Goal: Contribute content: Contribute content

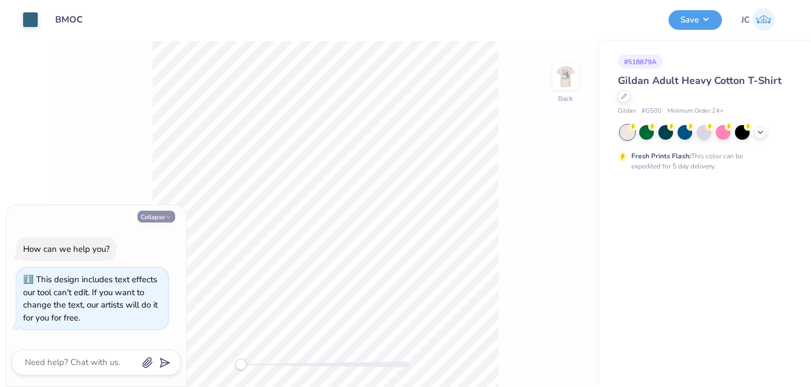
click at [154, 215] on button "Collapse" at bounding box center [156, 217] width 38 height 12
type textarea "x"
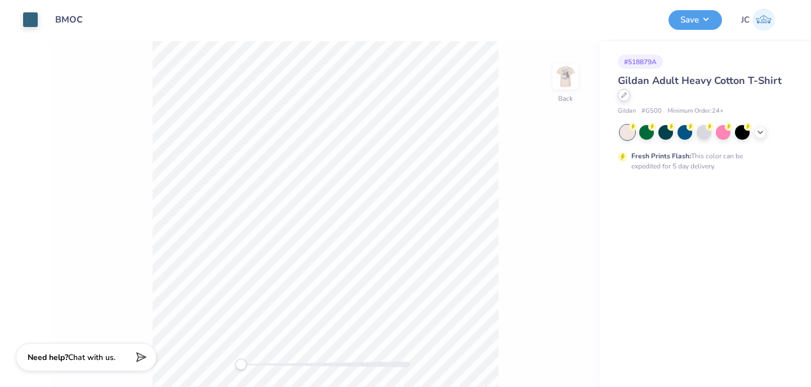
click at [625, 97] on icon at bounding box center [624, 95] width 6 height 6
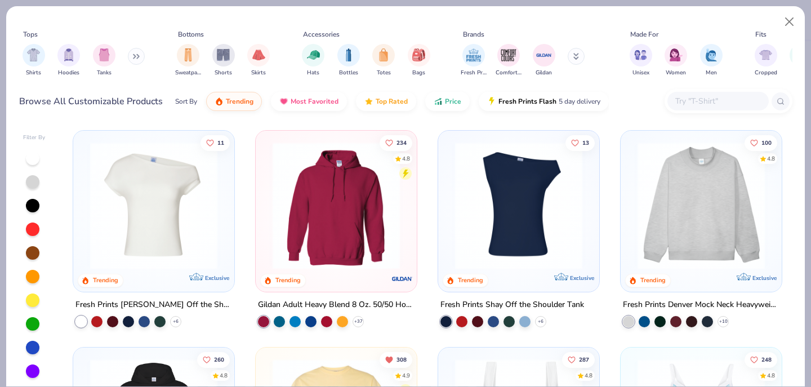
click at [680, 101] on input "text" at bounding box center [717, 101] width 87 height 13
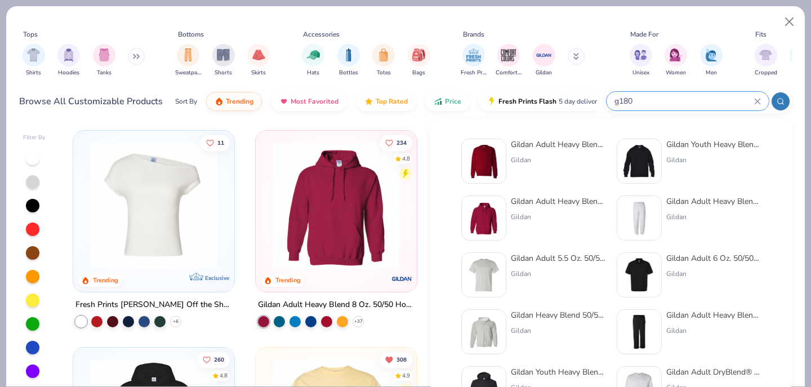
type input "g180"
click at [548, 143] on div "Gildan Adult Heavy Blend Adult 8 Oz. 50/50 Fleece Crew" at bounding box center [558, 145] width 95 height 12
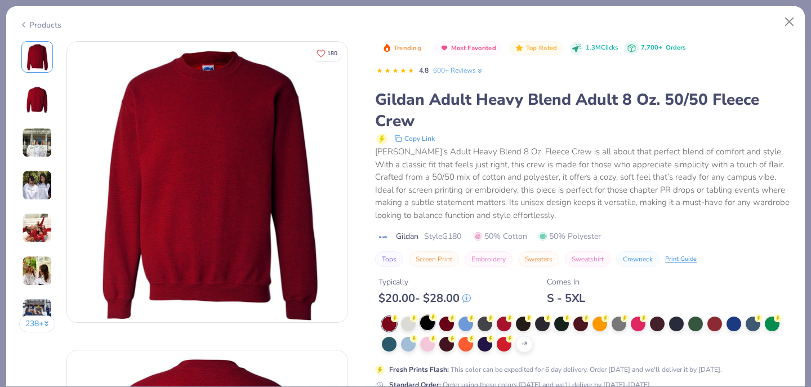
drag, startPoint x: 405, startPoint y: 323, endPoint x: 425, endPoint y: 323, distance: 20.3
click at [405, 324] on div at bounding box center [408, 324] width 15 height 15
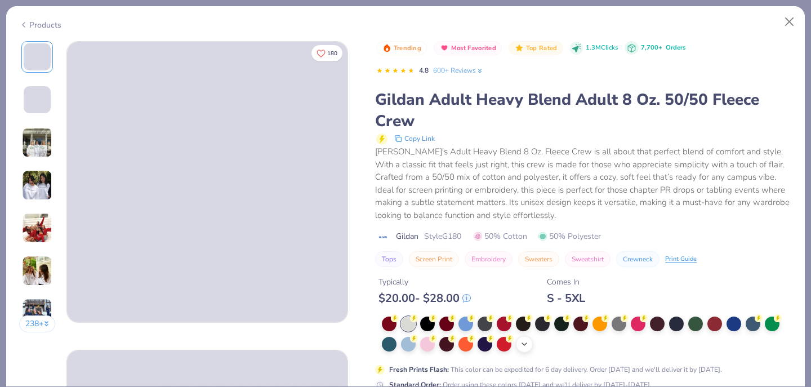
click at [524, 345] on polyline at bounding box center [524, 344] width 5 height 2
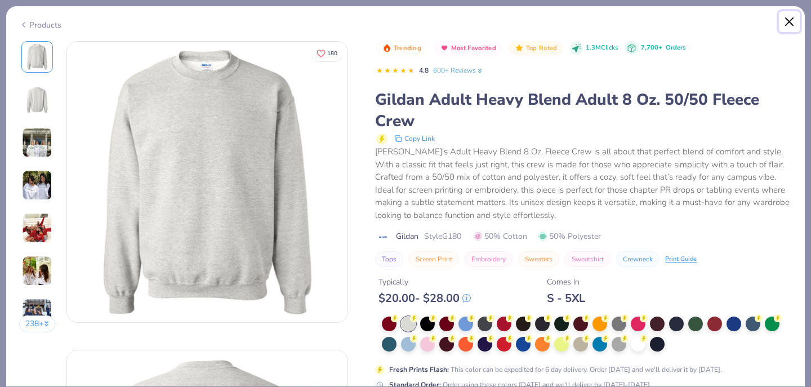
click at [788, 19] on button "Close" at bounding box center [789, 21] width 21 height 21
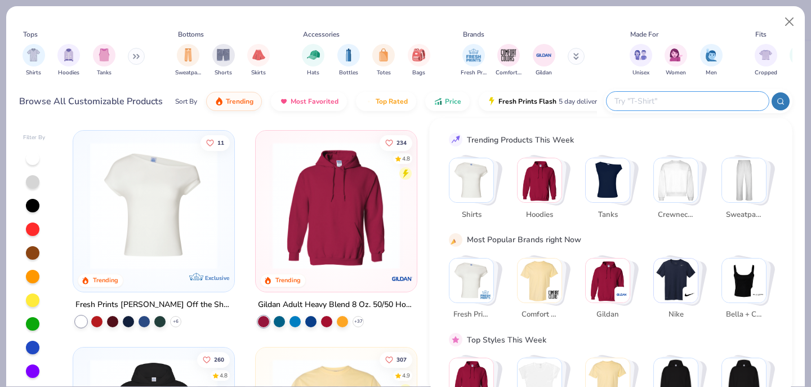
click at [686, 104] on input "text" at bounding box center [688, 101] width 148 height 13
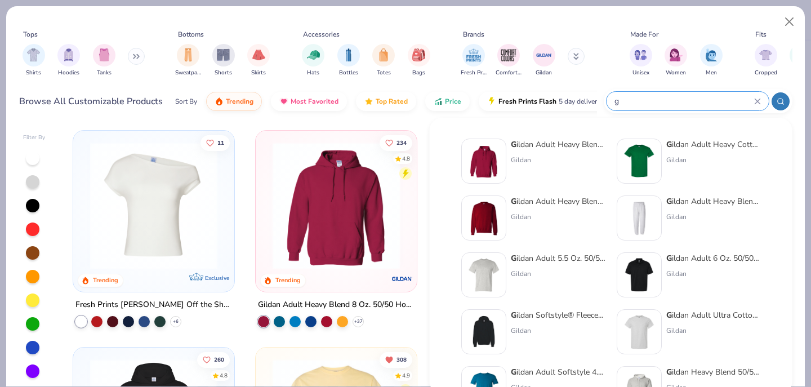
type input "g"
click at [545, 143] on div "G ildan Adult Heavy Blend 8 Oz. 50/50 Hooded Sweatshirt" at bounding box center [558, 145] width 95 height 12
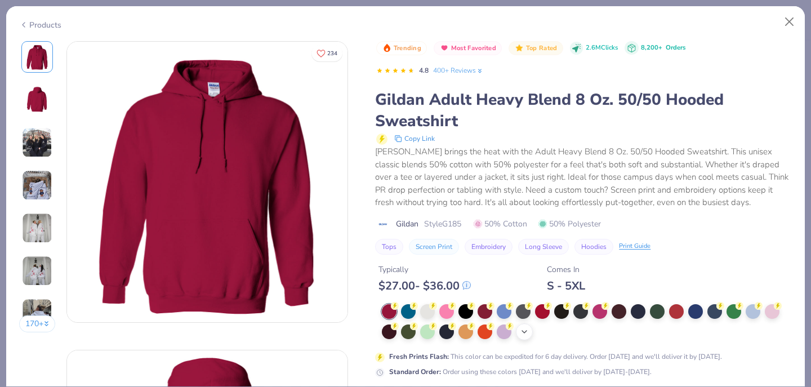
click at [523, 332] on polyline at bounding box center [524, 332] width 5 height 2
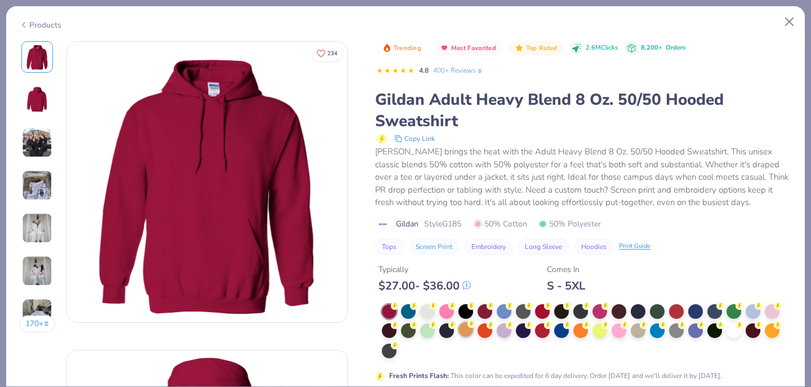
click at [464, 329] on div at bounding box center [466, 329] width 15 height 15
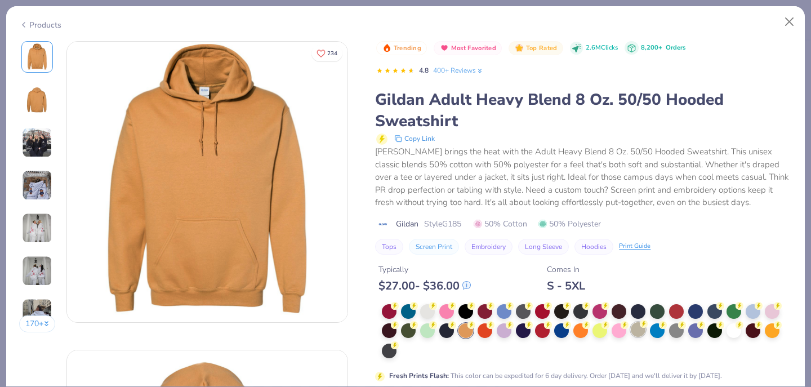
click at [638, 333] on div at bounding box center [638, 329] width 15 height 15
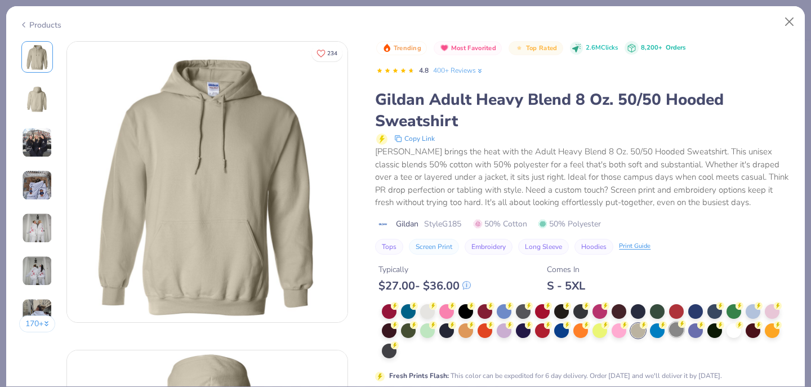
click at [679, 333] on div at bounding box center [676, 329] width 15 height 15
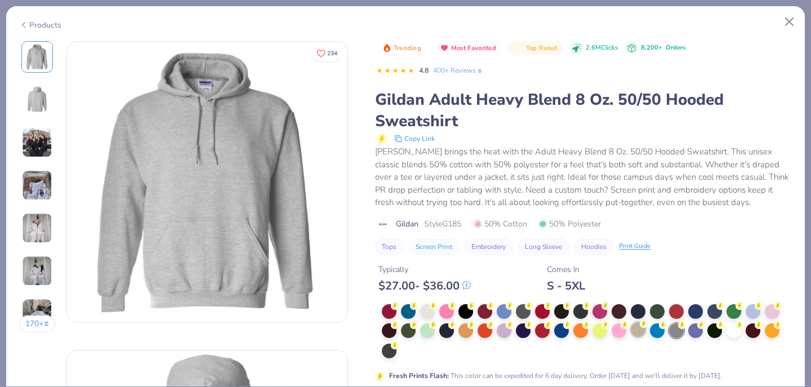
click at [639, 332] on div at bounding box center [638, 329] width 15 height 15
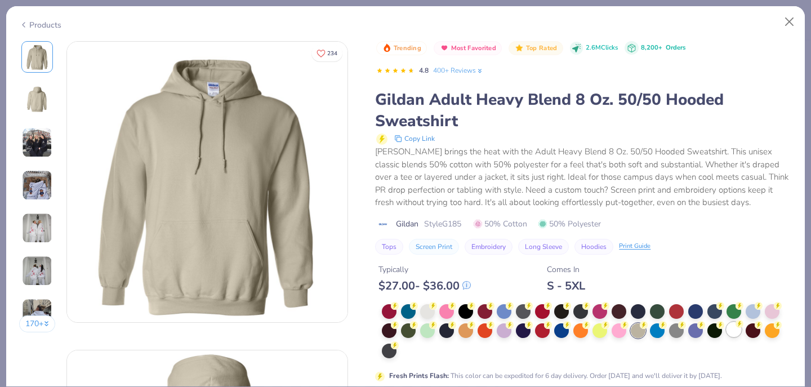
click at [728, 334] on div at bounding box center [734, 329] width 15 height 15
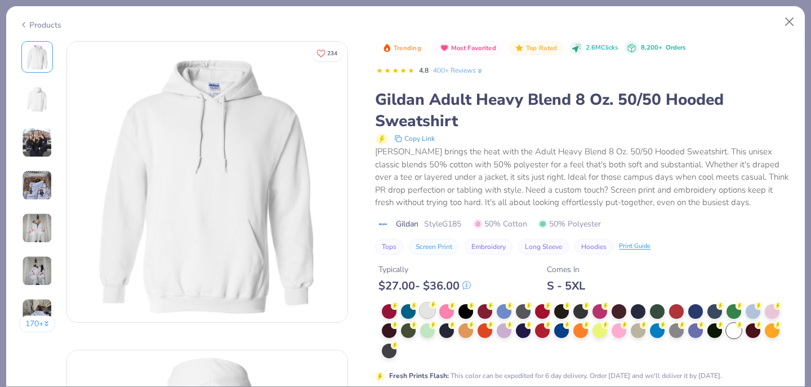
click at [430, 314] on div at bounding box center [427, 310] width 15 height 15
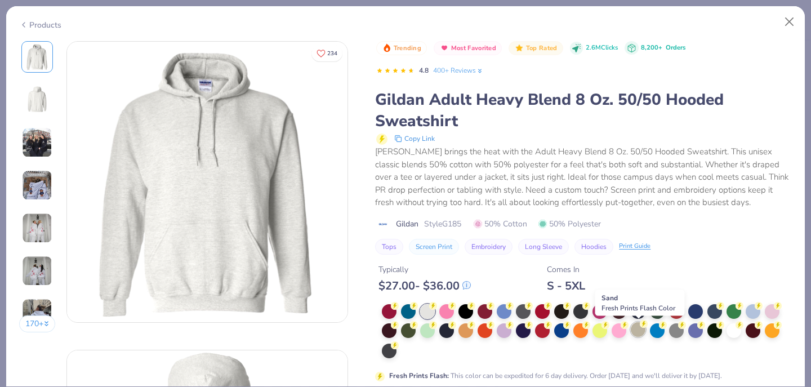
click at [634, 330] on div at bounding box center [638, 329] width 15 height 15
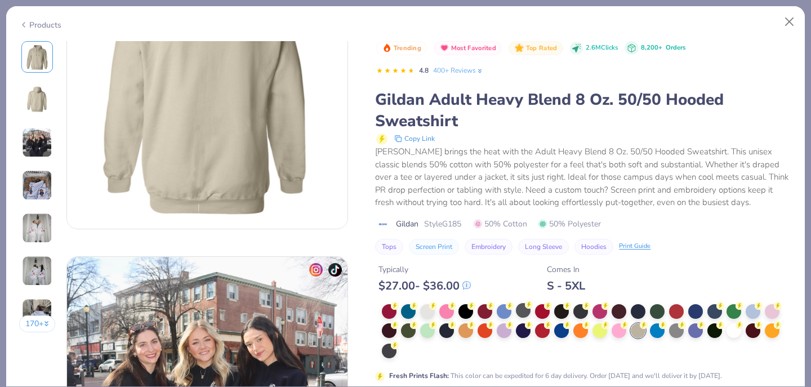
scroll to position [162, 0]
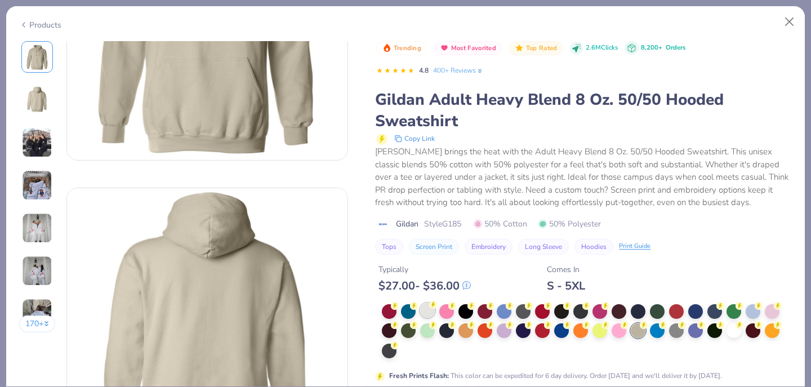
click at [429, 313] on div at bounding box center [427, 310] width 15 height 15
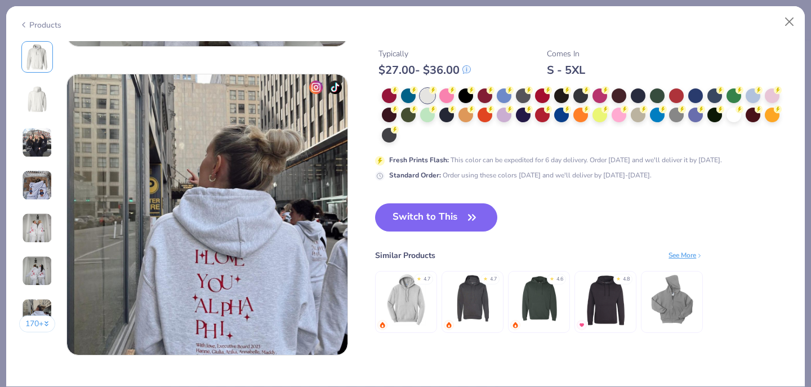
scroll to position [1814, 0]
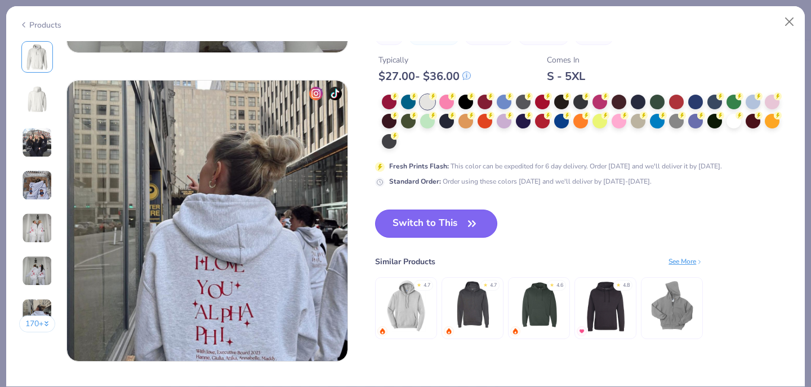
click at [450, 229] on button "Switch to This" at bounding box center [436, 224] width 122 height 28
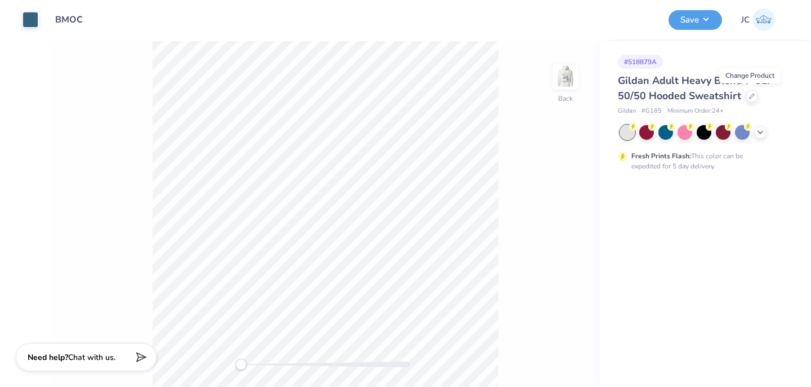
click at [554, 83] on img at bounding box center [565, 76] width 23 height 23
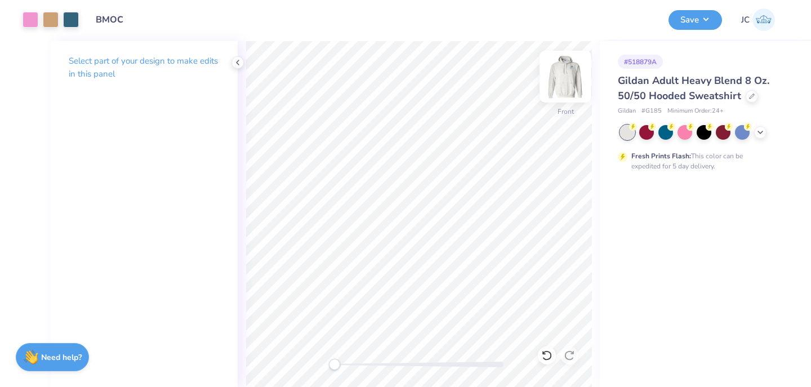
click at [559, 79] on img at bounding box center [565, 76] width 45 height 45
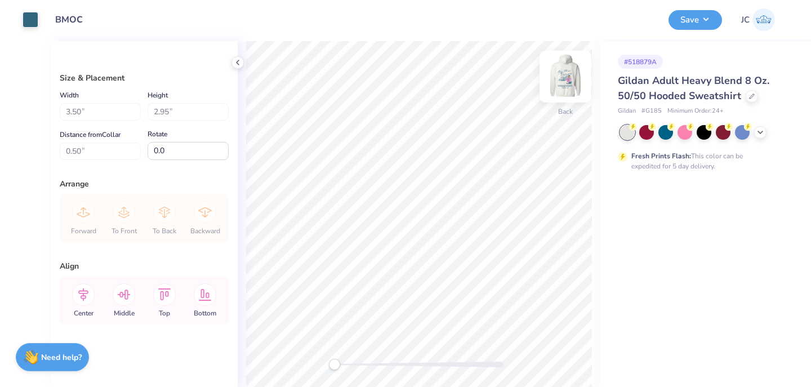
type input "3.00"
type input "1.52"
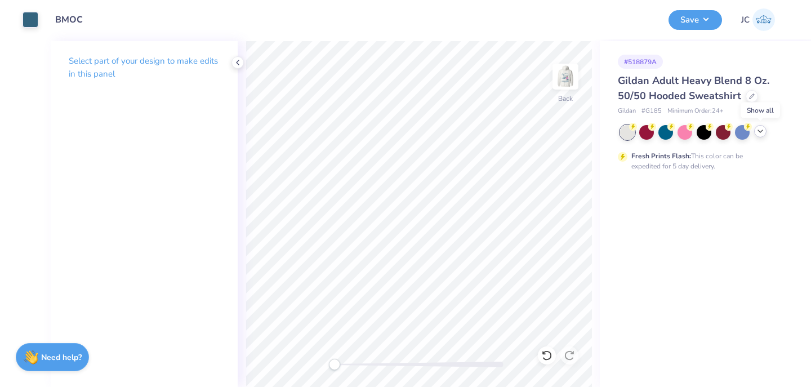
click at [762, 134] on icon at bounding box center [760, 131] width 9 height 9
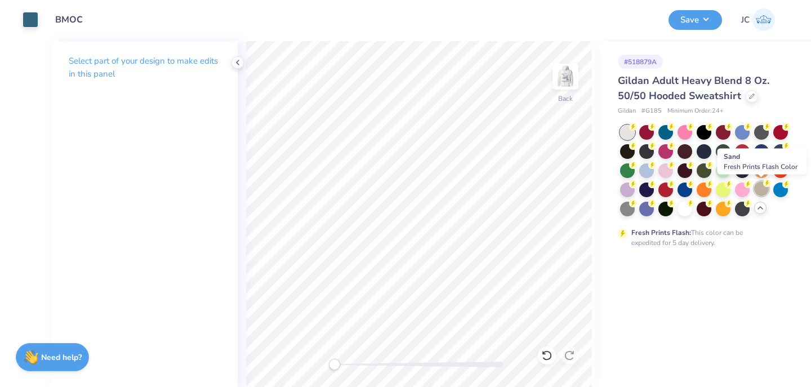
click at [763, 187] on div at bounding box center [761, 188] width 15 height 15
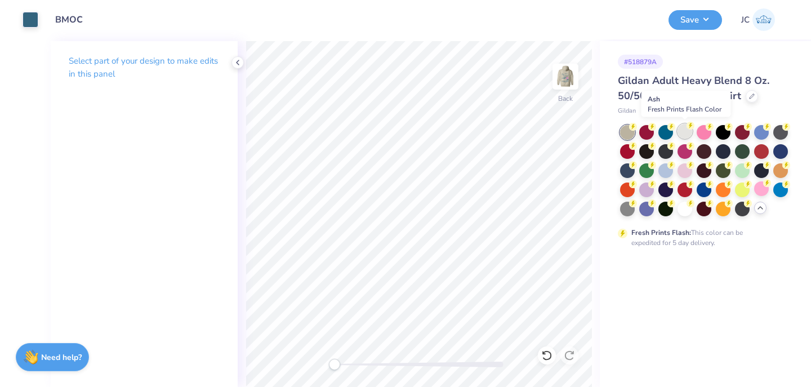
click at [682, 132] on div at bounding box center [685, 131] width 15 height 15
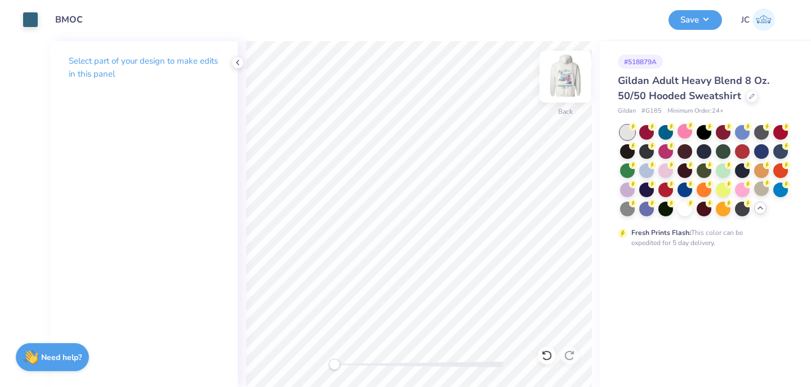
click at [575, 75] on img at bounding box center [565, 76] width 45 height 45
click at [575, 75] on img at bounding box center [565, 76] width 23 height 23
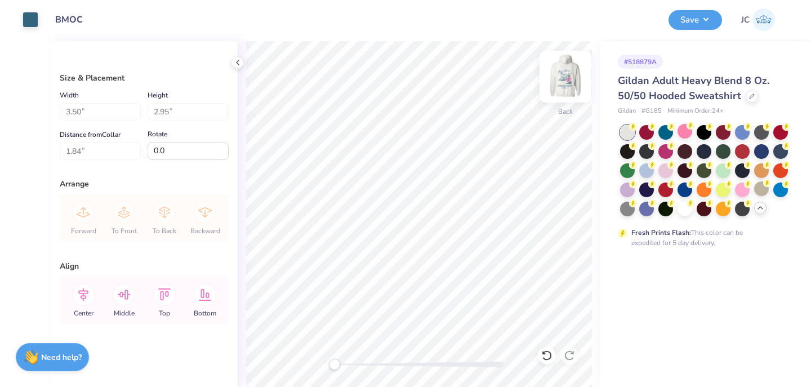
type input "1.84"
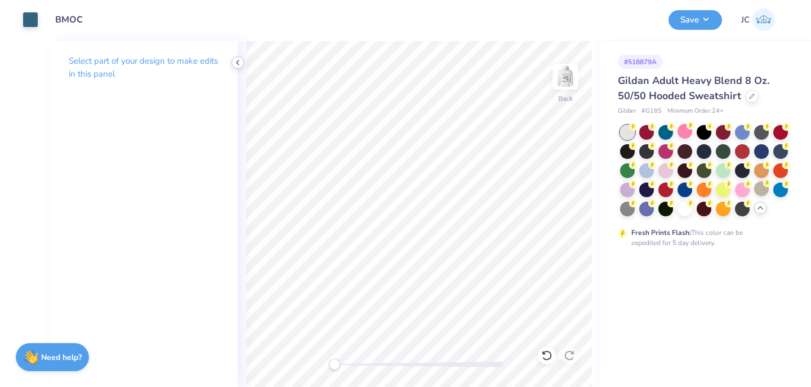
click at [241, 64] on icon at bounding box center [237, 62] width 9 height 9
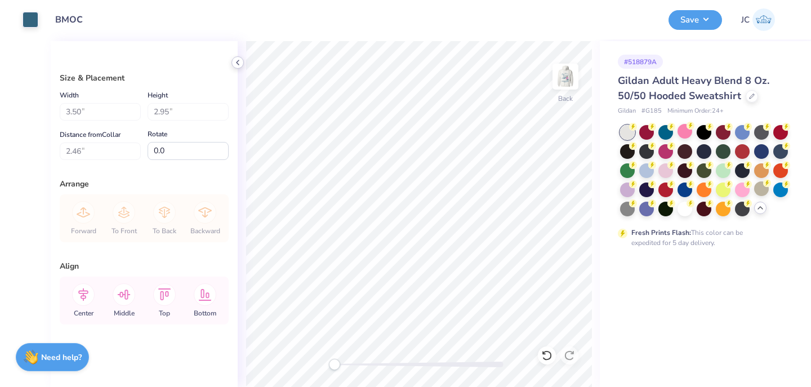
type input "2.46"
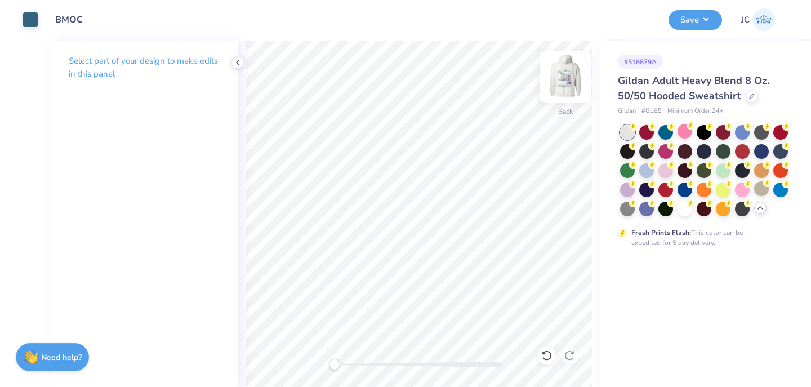
click at [577, 82] on img at bounding box center [565, 76] width 45 height 45
click at [565, 81] on img at bounding box center [565, 76] width 45 height 45
click at [747, 96] on div at bounding box center [752, 95] width 12 height 12
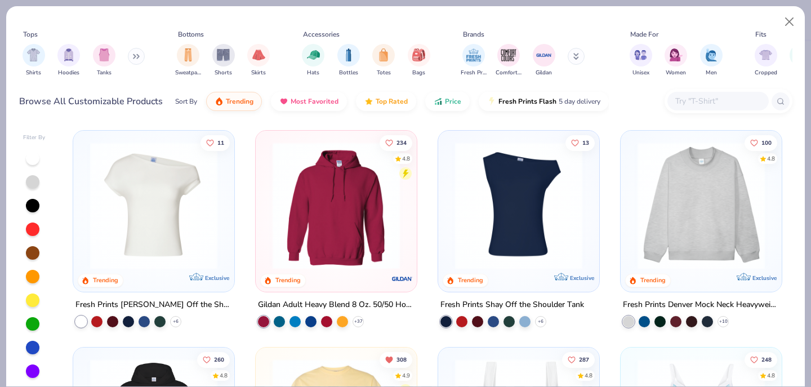
click at [704, 106] on input "text" at bounding box center [717, 101] width 87 height 13
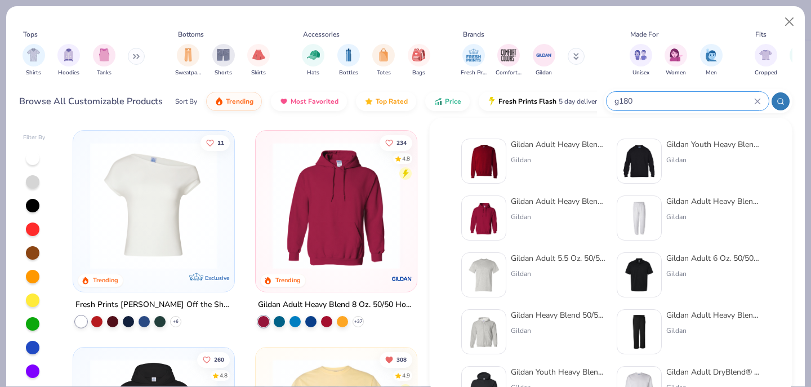
type input "g180"
click at [550, 144] on div "Gildan Adult Heavy Blend Adult 8 Oz. 50/50 Fleece Crew" at bounding box center [558, 145] width 95 height 12
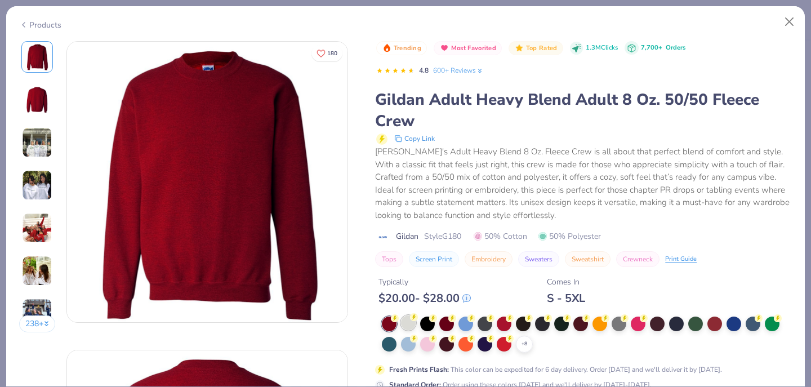
click at [411, 328] on div at bounding box center [408, 323] width 15 height 15
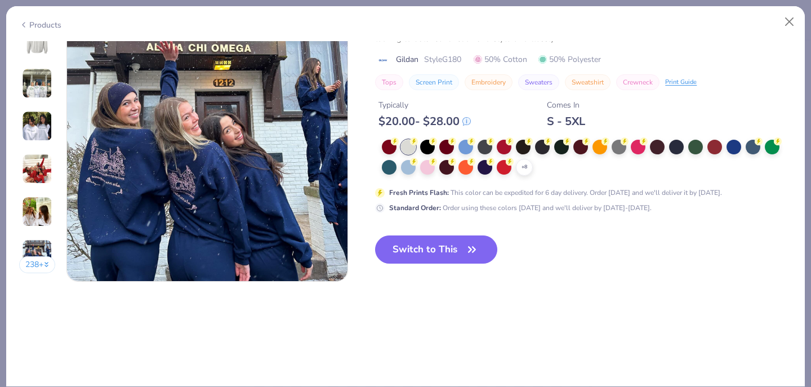
scroll to position [1892, 0]
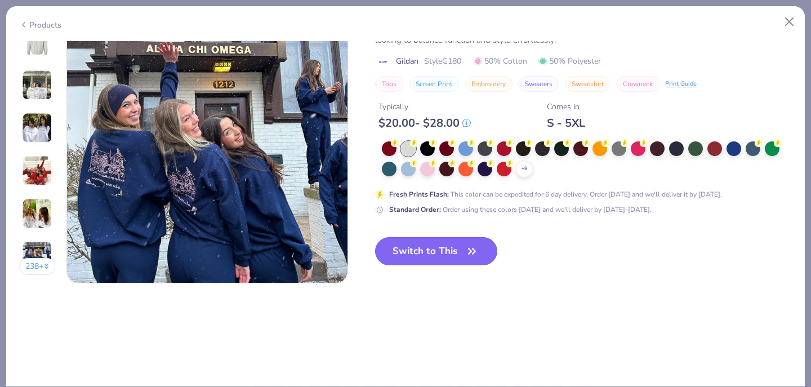
click at [441, 254] on button "Switch to This" at bounding box center [436, 251] width 122 height 28
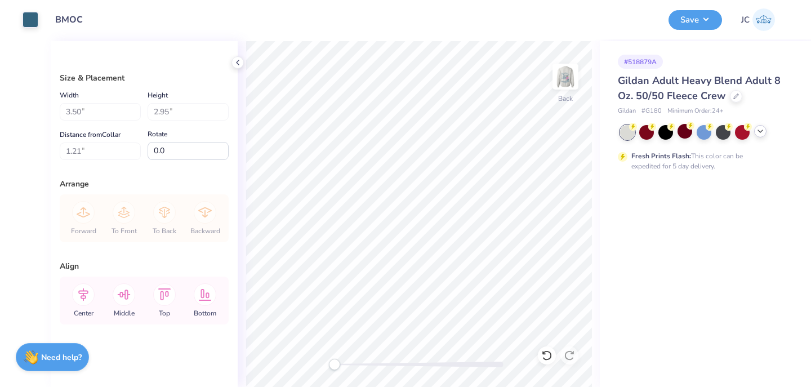
type input "1.21"
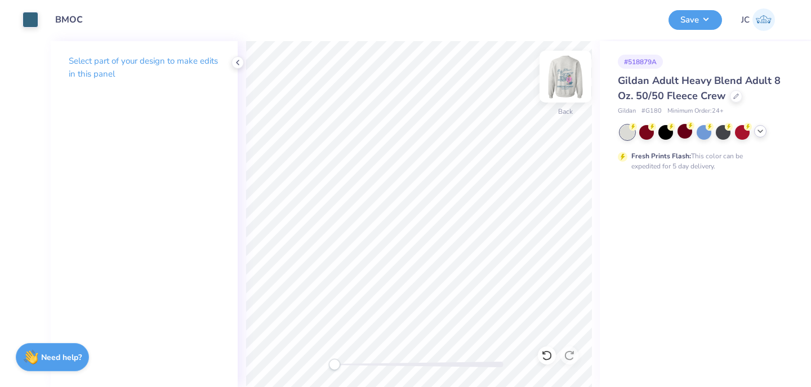
click at [564, 78] on img at bounding box center [565, 76] width 45 height 45
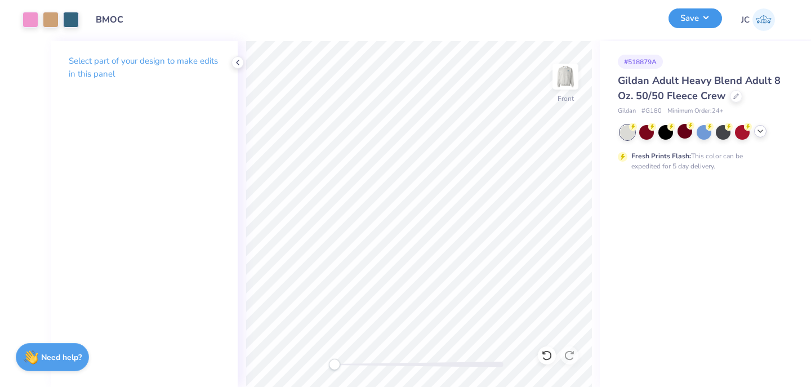
click at [696, 24] on button "Save" at bounding box center [696, 18] width 54 height 20
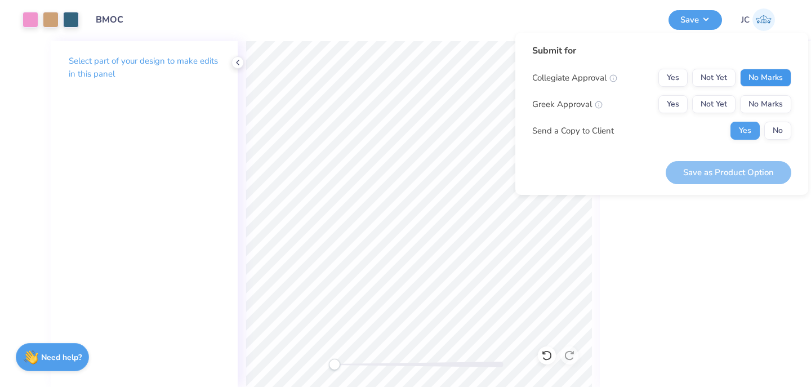
click at [761, 76] on button "No Marks" at bounding box center [765, 78] width 51 height 18
click at [675, 104] on button "Yes" at bounding box center [673, 104] width 29 height 18
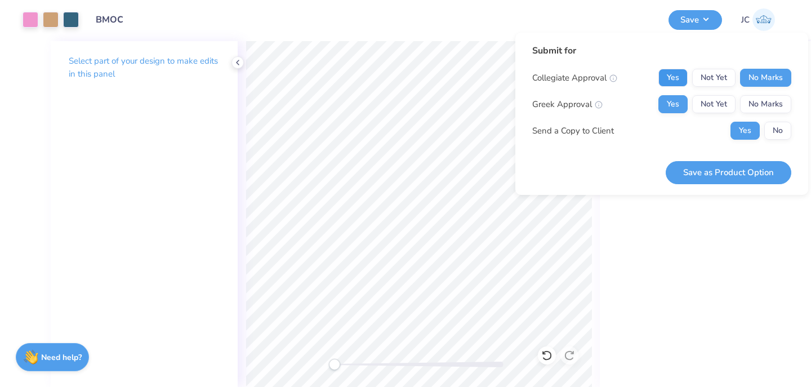
click at [674, 74] on button "Yes" at bounding box center [673, 78] width 29 height 18
click at [700, 175] on button "Save as Product Option" at bounding box center [729, 172] width 126 height 23
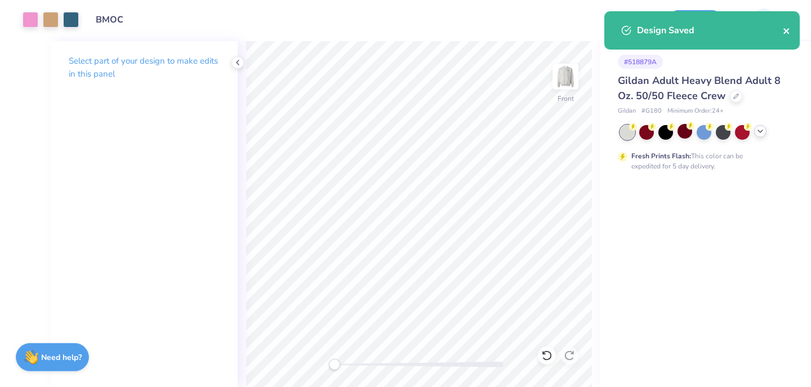
click at [787, 29] on icon "close" at bounding box center [787, 30] width 8 height 9
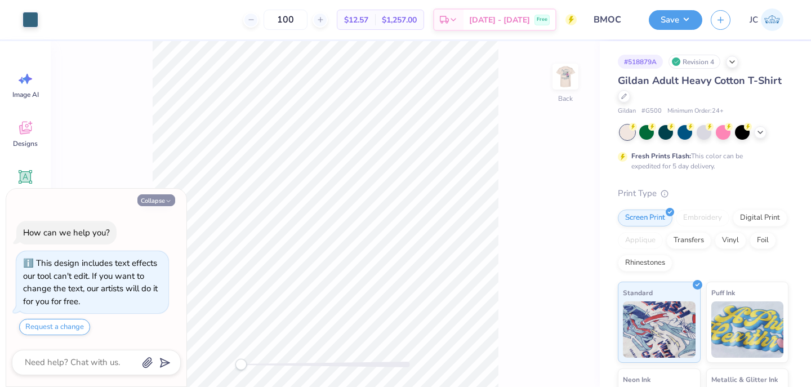
click at [157, 203] on button "Collapse" at bounding box center [156, 200] width 38 height 12
type textarea "x"
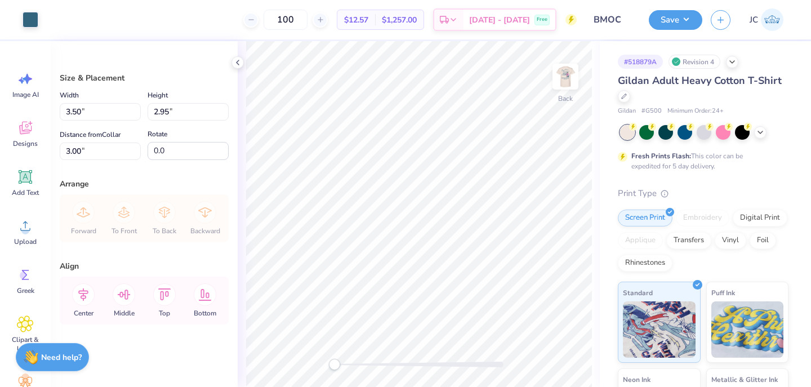
type input "4.23"
type input "3.57"
click at [571, 106] on div "Back" at bounding box center [565, 111] width 15 height 10
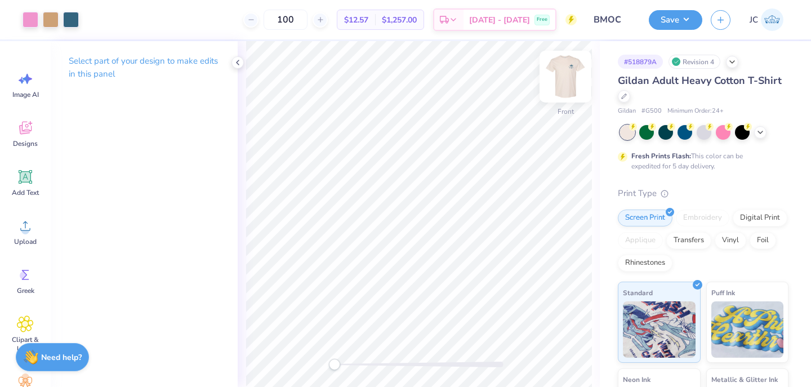
click at [564, 74] on img at bounding box center [565, 76] width 45 height 45
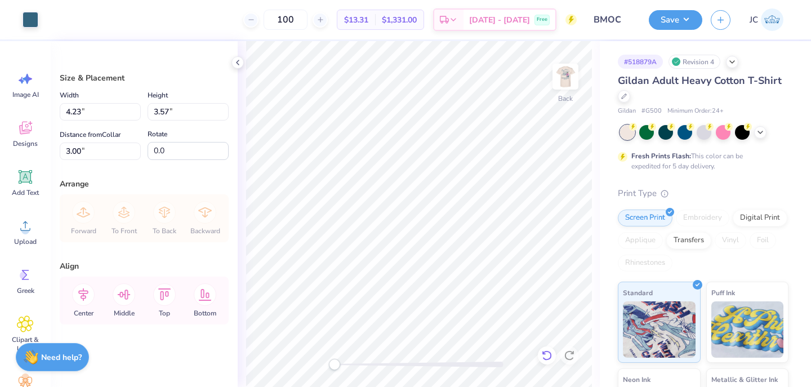
click at [548, 357] on icon at bounding box center [546, 355] width 11 height 11
type input "4.22"
type input "3.56"
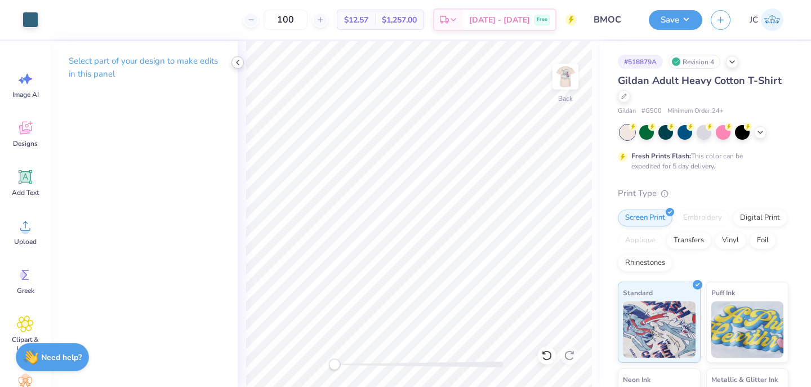
click at [238, 60] on icon at bounding box center [237, 62] width 9 height 9
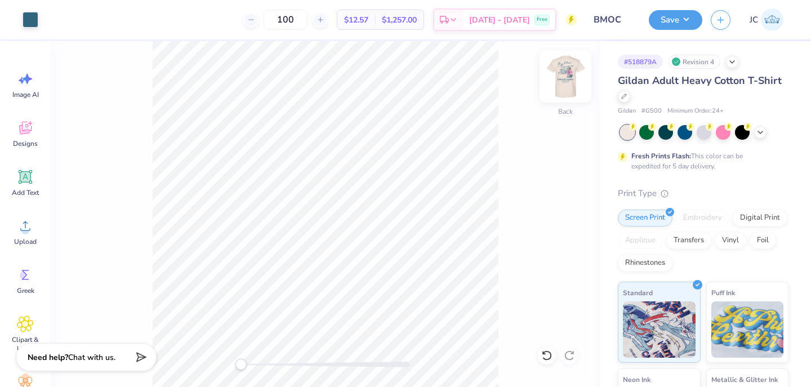
click at [555, 86] on img at bounding box center [565, 76] width 45 height 45
click at [576, 86] on img at bounding box center [565, 76] width 45 height 45
click at [576, 82] on img at bounding box center [565, 76] width 45 height 45
click at [576, 82] on img at bounding box center [565, 76] width 23 height 23
click at [686, 21] on button "Save" at bounding box center [676, 18] width 54 height 20
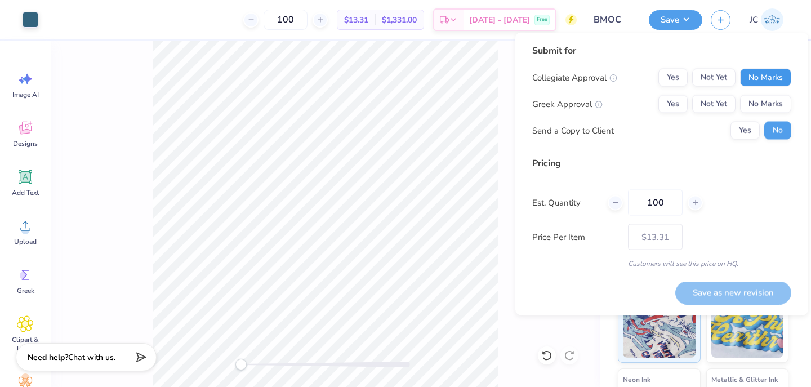
click at [769, 80] on button "No Marks" at bounding box center [765, 78] width 51 height 18
click at [678, 103] on button "Yes" at bounding box center [673, 104] width 29 height 18
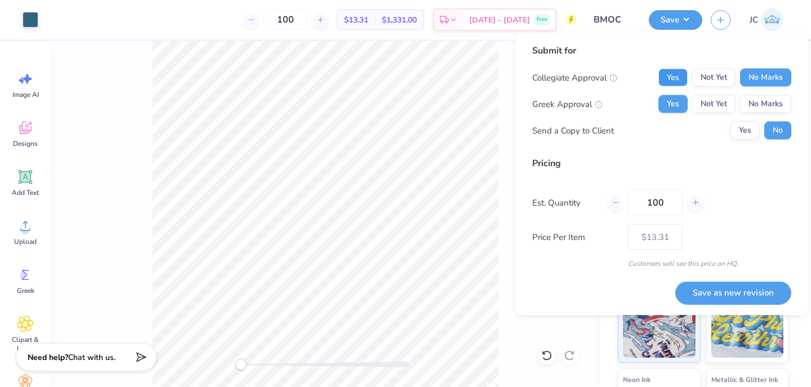
click at [679, 83] on button "Yes" at bounding box center [673, 78] width 29 height 18
click at [737, 294] on button "Save as new revision" at bounding box center [734, 292] width 116 height 23
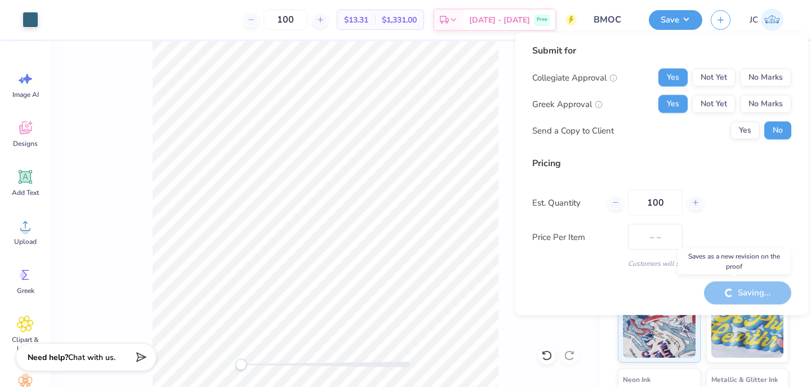
type input "$13.31"
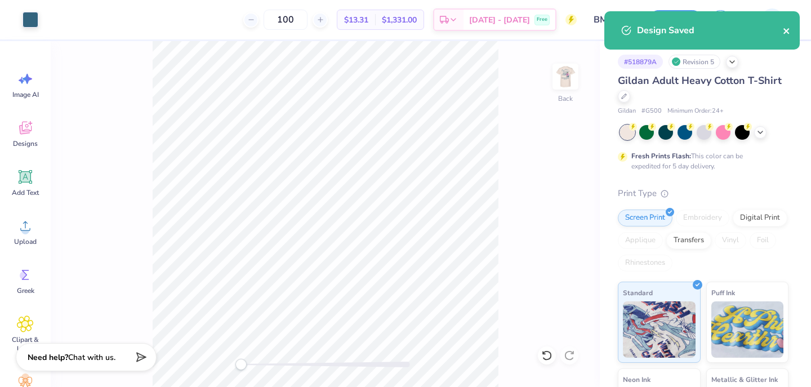
click at [786, 32] on icon "close" at bounding box center [787, 31] width 6 height 6
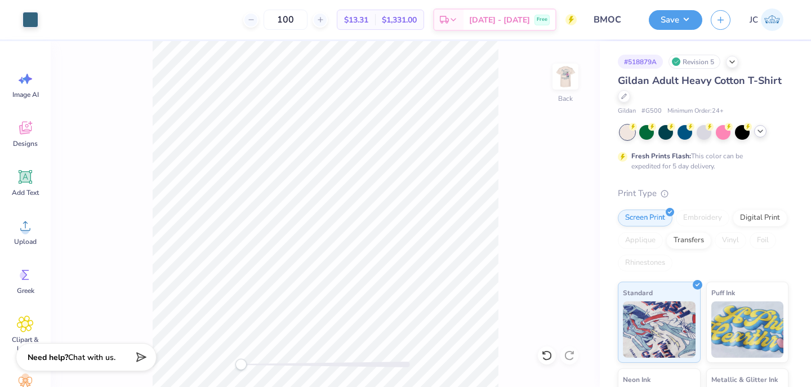
click at [763, 134] on icon at bounding box center [760, 131] width 9 height 9
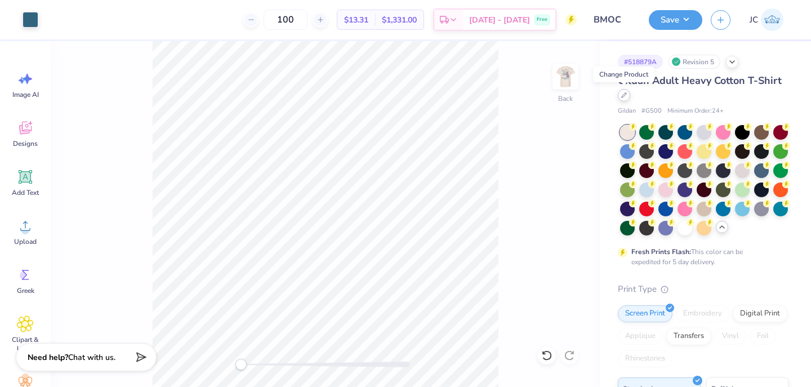
click at [624, 96] on icon at bounding box center [624, 95] width 5 height 5
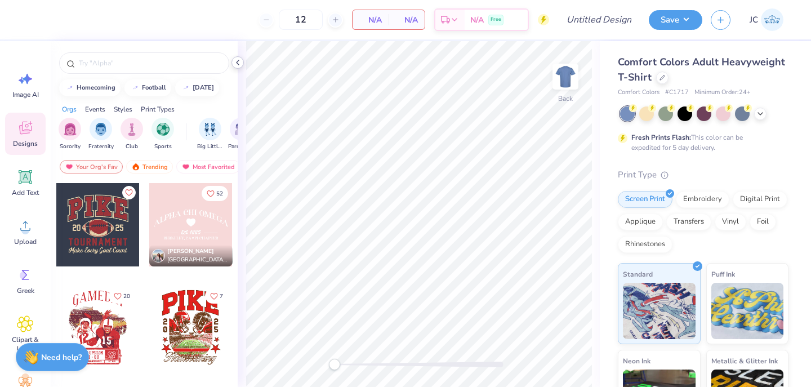
click at [237, 61] on icon at bounding box center [237, 62] width 9 height 9
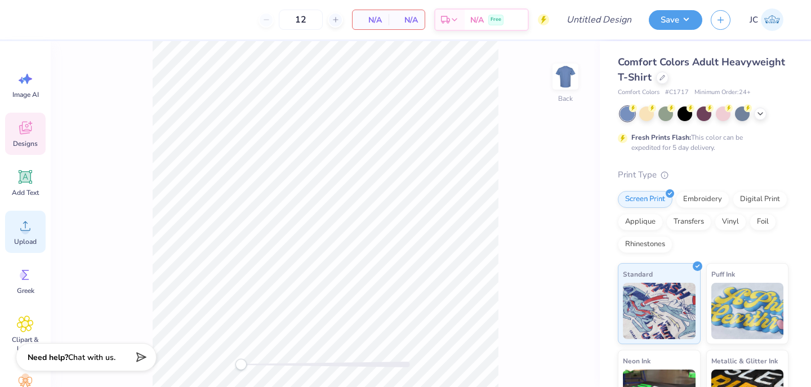
click at [26, 238] on span "Upload" at bounding box center [25, 241] width 23 height 9
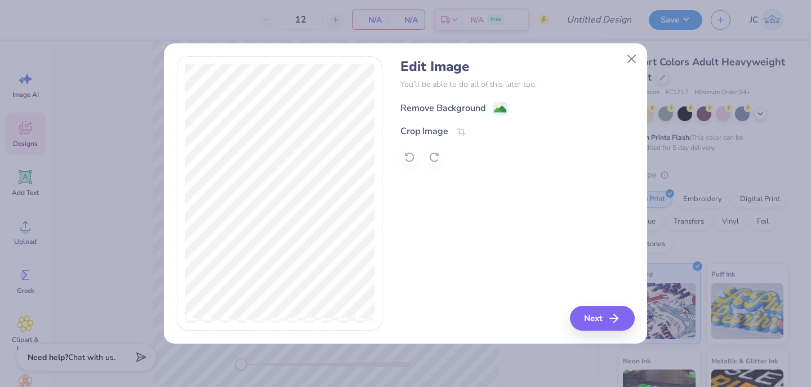
click at [478, 106] on div "Remove Background" at bounding box center [443, 108] width 85 height 14
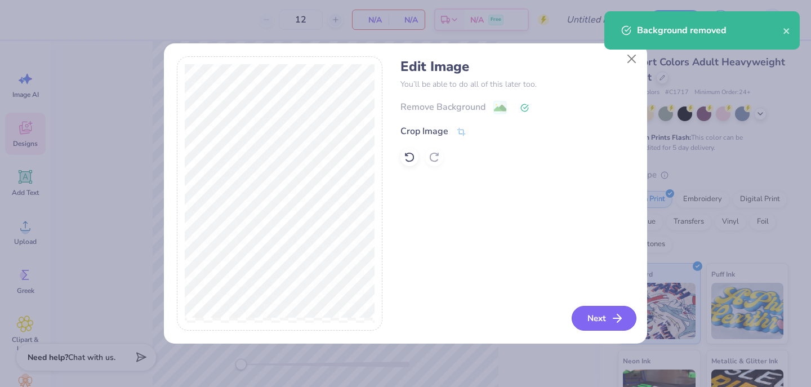
click at [599, 318] on button "Next" at bounding box center [604, 318] width 65 height 25
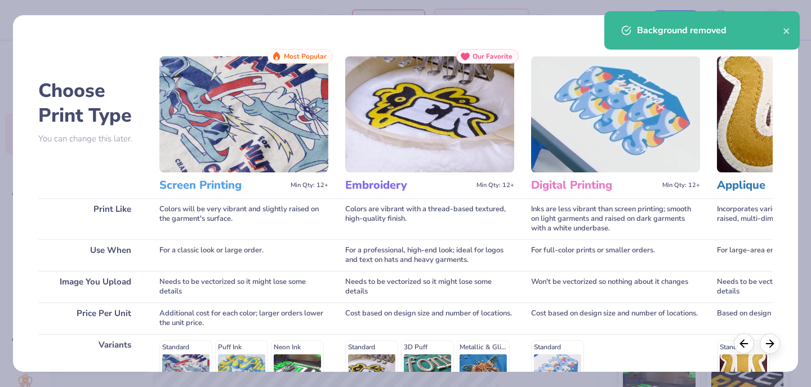
scroll to position [175, 0]
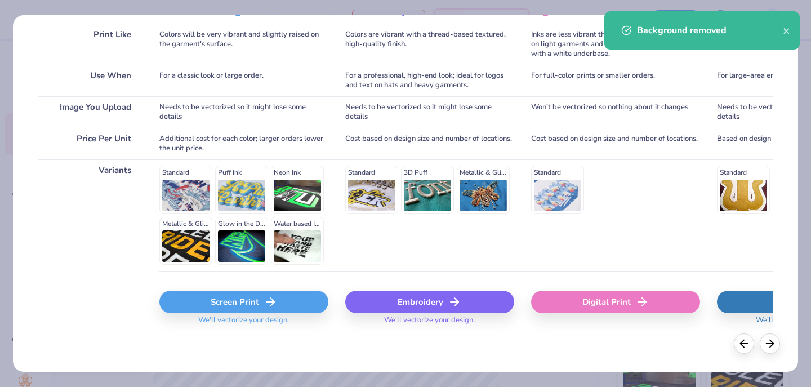
click at [241, 294] on div "Screen Print" at bounding box center [243, 302] width 169 height 23
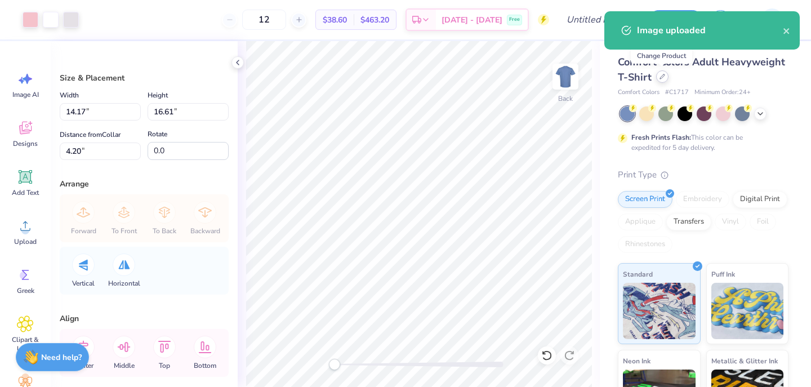
click at [664, 80] on div at bounding box center [662, 76] width 12 height 12
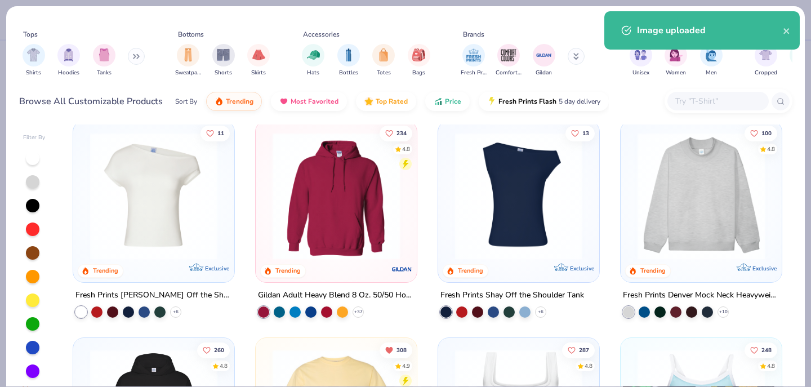
scroll to position [15, 0]
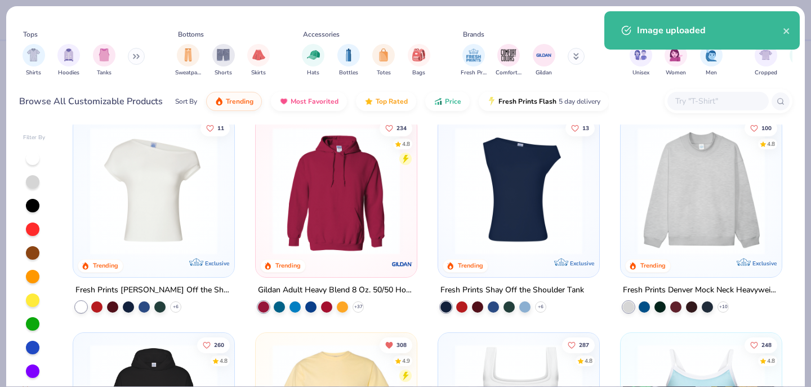
click at [344, 214] on img at bounding box center [336, 190] width 139 height 127
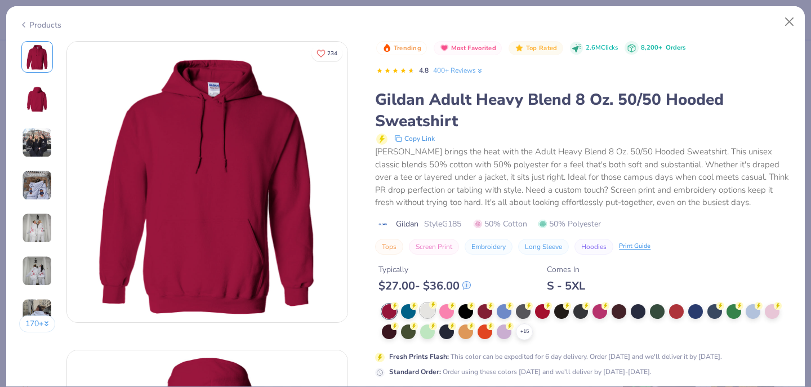
click at [429, 305] on div at bounding box center [427, 310] width 15 height 15
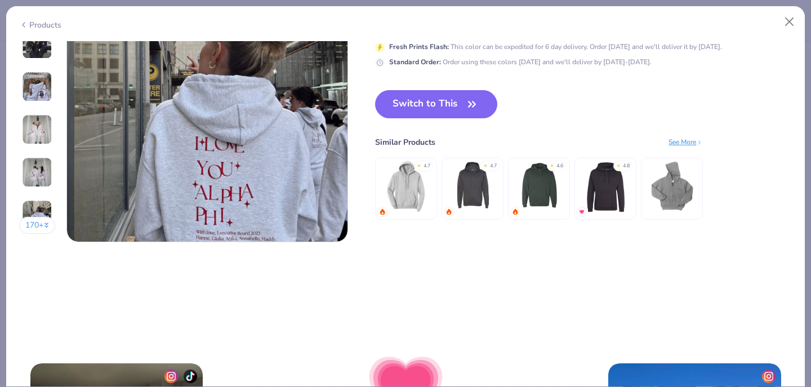
scroll to position [1876, 0]
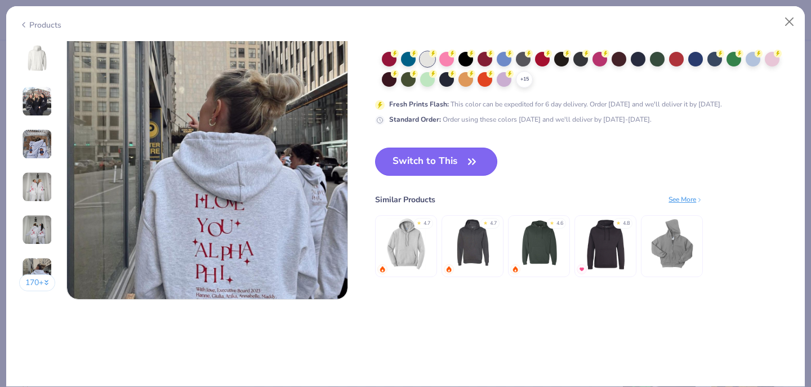
click at [469, 155] on icon "button" at bounding box center [472, 162] width 16 height 16
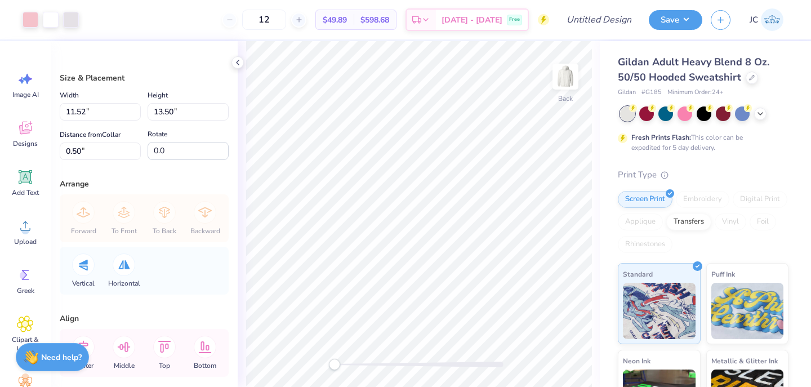
type input "8.20"
type input "9.61"
type input "4.39"
click at [237, 62] on polyline at bounding box center [238, 62] width 2 height 5
click at [33, 21] on div at bounding box center [31, 19] width 16 height 16
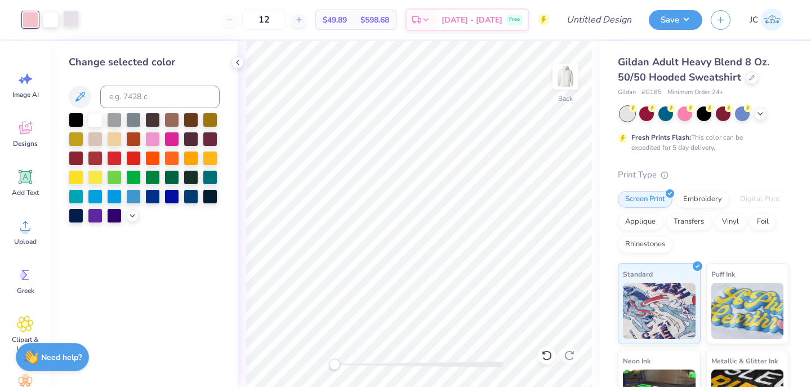
click at [70, 22] on div at bounding box center [71, 19] width 16 height 16
click at [94, 118] on div at bounding box center [95, 119] width 15 height 15
click at [33, 23] on div at bounding box center [31, 19] width 16 height 16
click at [171, 137] on div at bounding box center [172, 138] width 15 height 15
click at [132, 211] on icon at bounding box center [132, 214] width 9 height 9
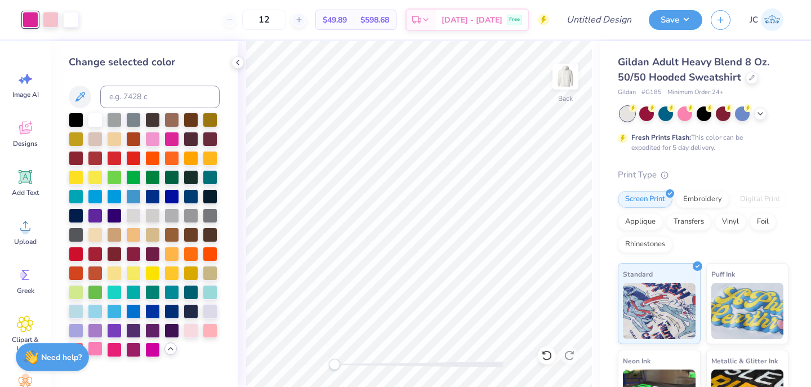
click at [96, 345] on div at bounding box center [95, 348] width 15 height 15
click at [68, 19] on div at bounding box center [71, 19] width 16 height 16
click at [78, 121] on div at bounding box center [76, 119] width 15 height 15
click at [119, 122] on div at bounding box center [114, 119] width 15 height 15
click at [73, 116] on div at bounding box center [76, 119] width 15 height 15
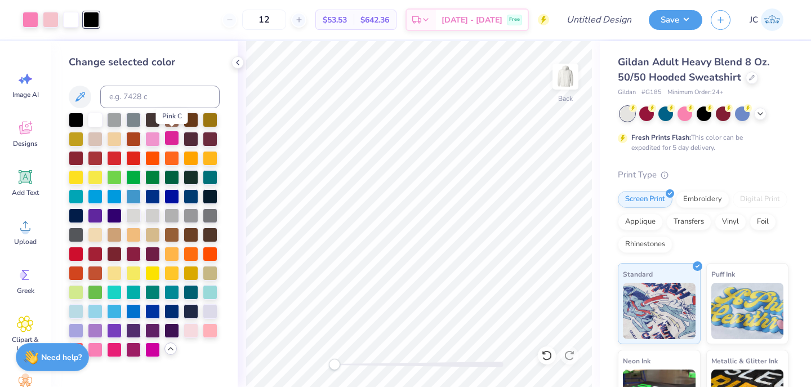
click at [172, 137] on div at bounding box center [172, 138] width 15 height 15
click at [32, 16] on div at bounding box center [31, 19] width 16 height 16
click at [153, 139] on div at bounding box center [152, 138] width 15 height 15
click at [211, 332] on div at bounding box center [210, 329] width 15 height 15
click at [193, 330] on div at bounding box center [191, 329] width 15 height 15
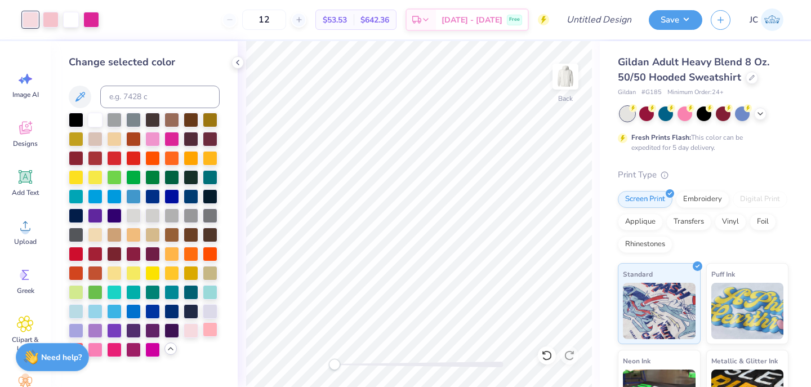
click at [213, 327] on div at bounding box center [210, 329] width 15 height 15
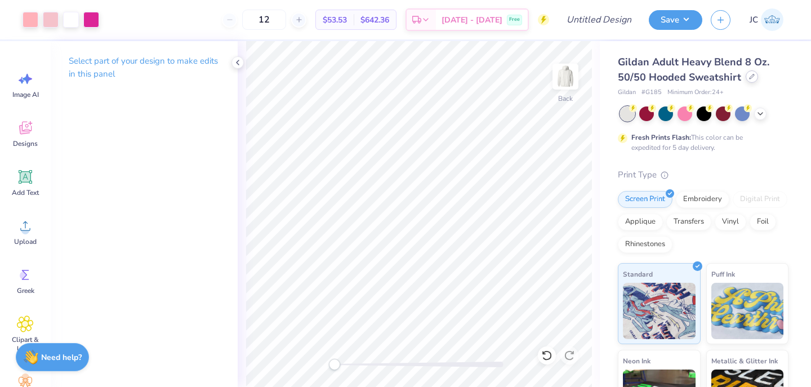
click at [752, 77] on icon at bounding box center [752, 77] width 6 height 6
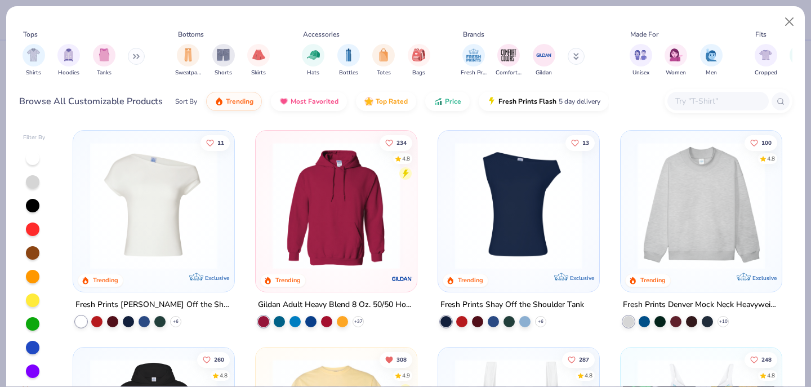
click at [709, 101] on input "text" at bounding box center [717, 101] width 87 height 13
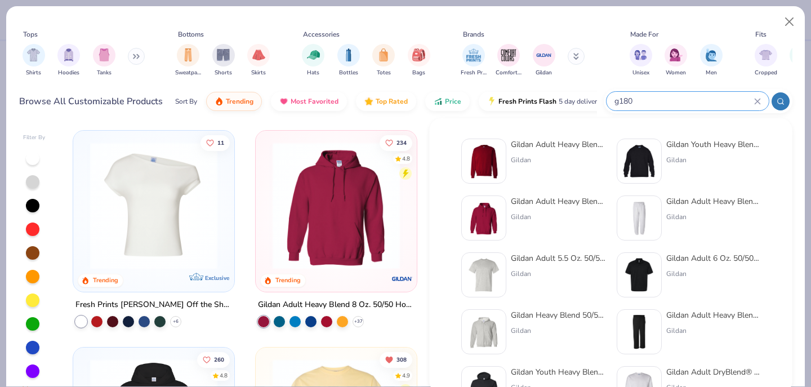
type input "g180"
click at [563, 145] on div "Gildan Adult Heavy Blend Adult 8 Oz. 50/50 Fleece Crew" at bounding box center [558, 145] width 95 height 12
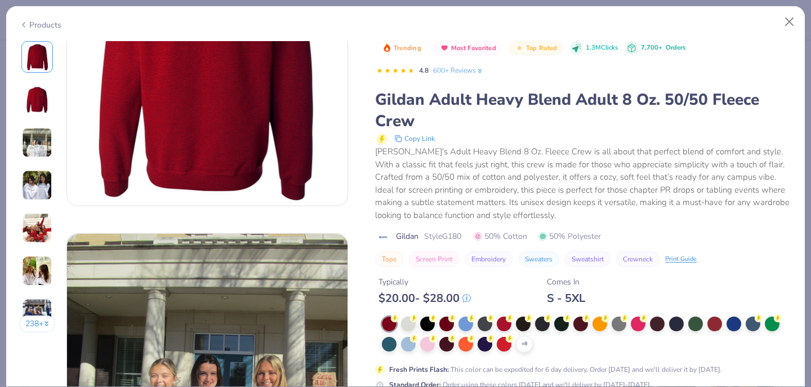
scroll to position [447, 0]
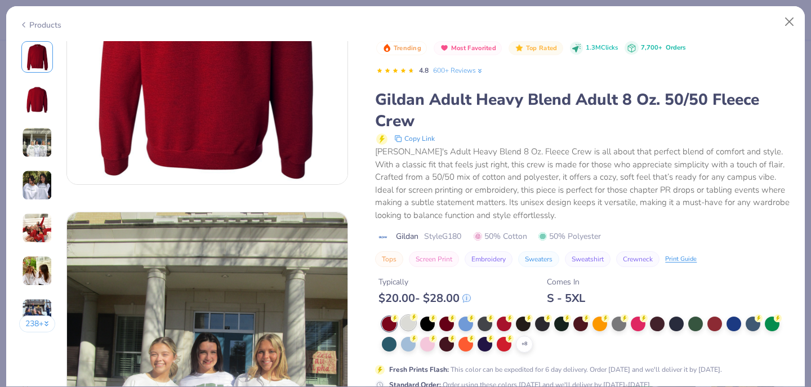
click at [415, 327] on div at bounding box center [408, 323] width 15 height 15
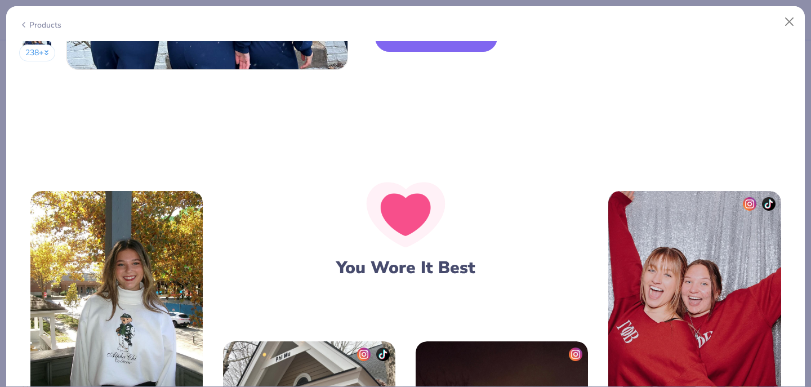
scroll to position [2056, 0]
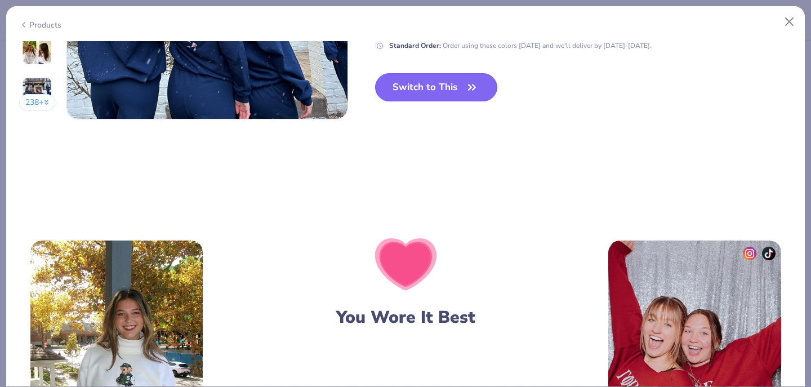
click at [438, 80] on button "Switch to This" at bounding box center [436, 87] width 122 height 28
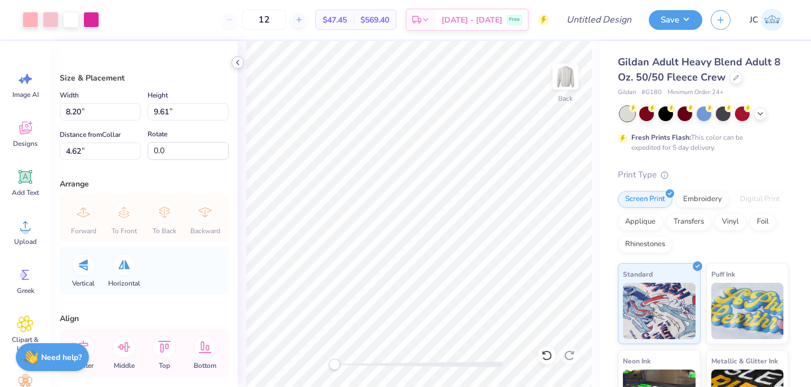
click at [237, 58] on icon at bounding box center [237, 62] width 9 height 9
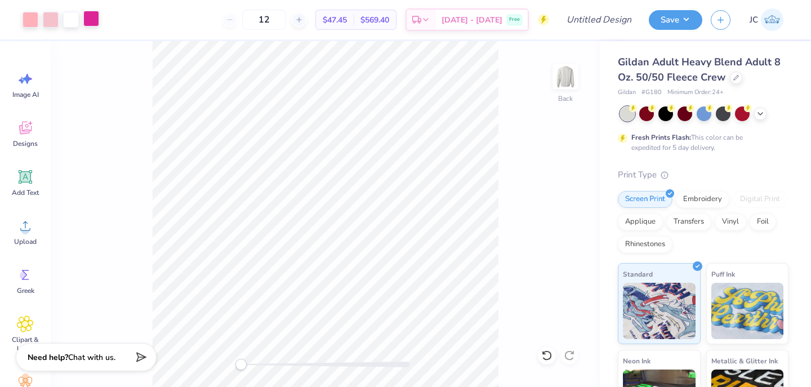
click at [89, 19] on div at bounding box center [91, 19] width 16 height 16
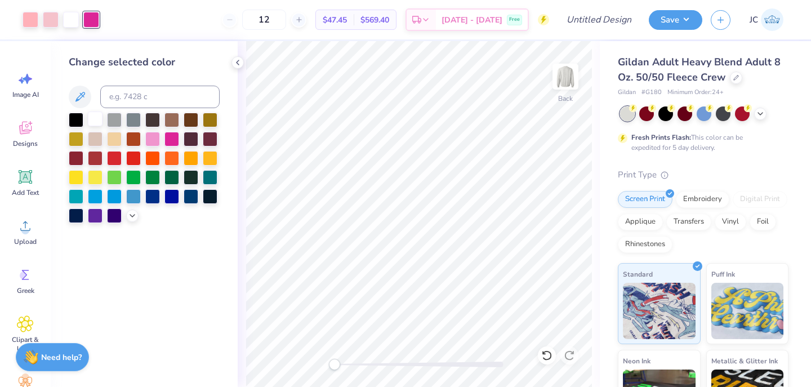
click at [99, 122] on div at bounding box center [95, 119] width 15 height 15
click at [51, 18] on div at bounding box center [51, 19] width 16 height 16
click at [26, 20] on div at bounding box center [31, 19] width 16 height 16
click at [157, 137] on div at bounding box center [152, 138] width 15 height 15
click at [133, 217] on icon at bounding box center [132, 214] width 9 height 9
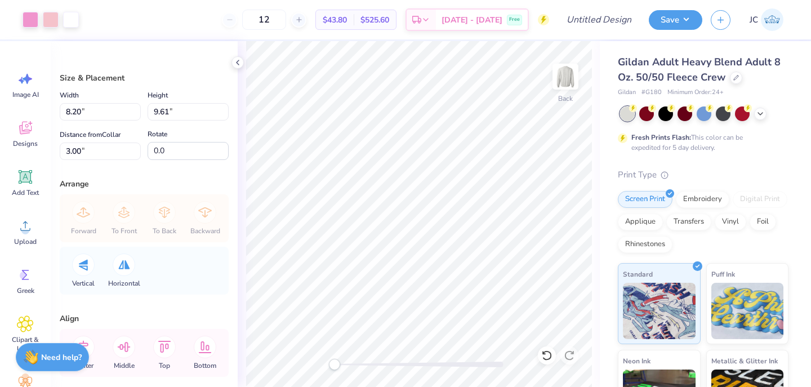
type input "5.99"
type input "7.02"
type input "5.59"
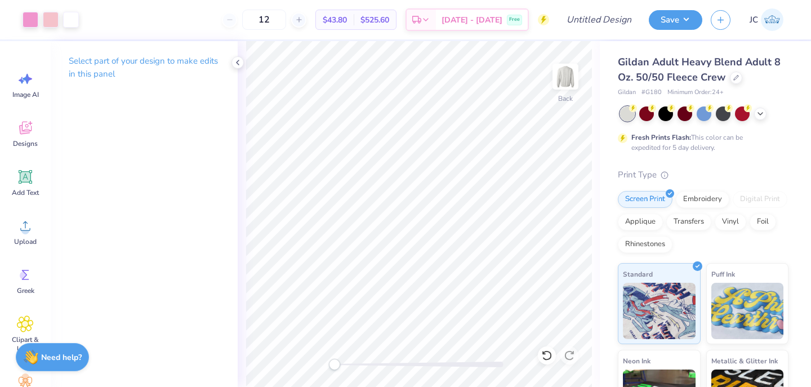
click at [238, 60] on icon at bounding box center [237, 62] width 9 height 9
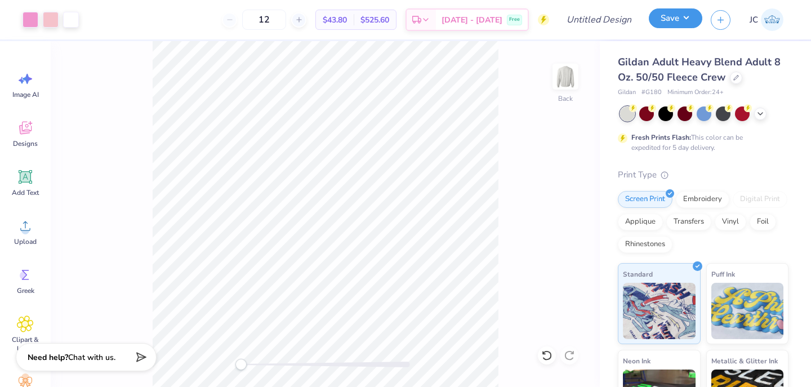
click at [690, 12] on button "Save" at bounding box center [676, 18] width 54 height 20
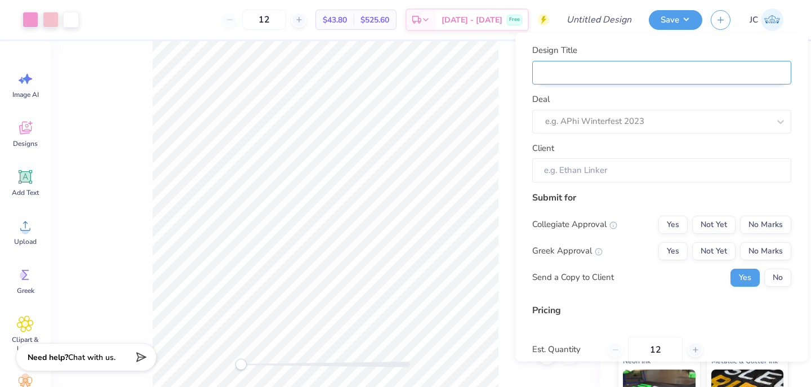
click at [667, 65] on input "Design Title" at bounding box center [661, 72] width 259 height 24
type input "B"
type input "BM"
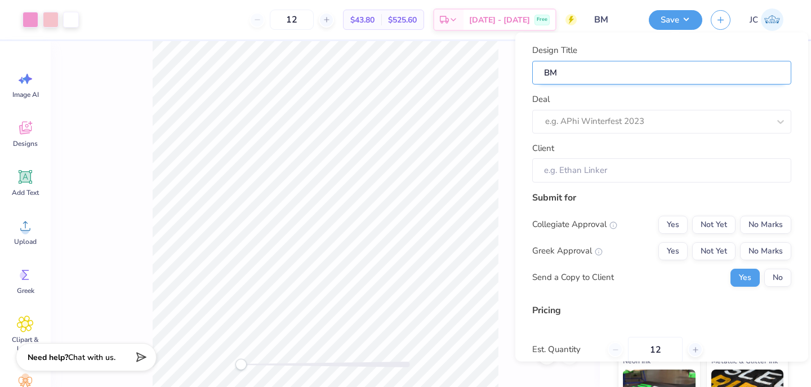
type input "BMO"
type input "BMOC"
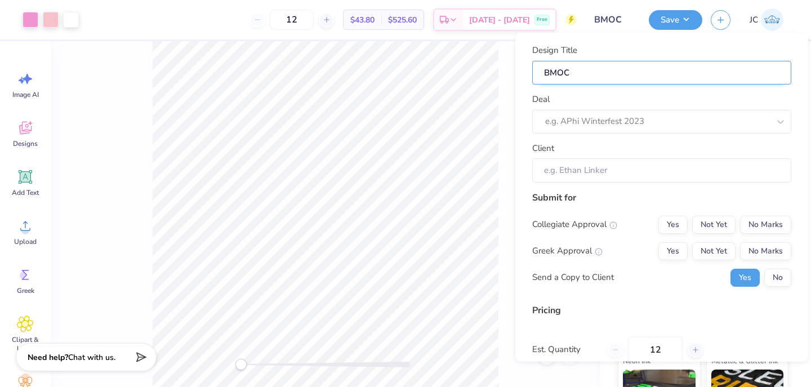
type input "BMOC"
type input "BMOC 3"
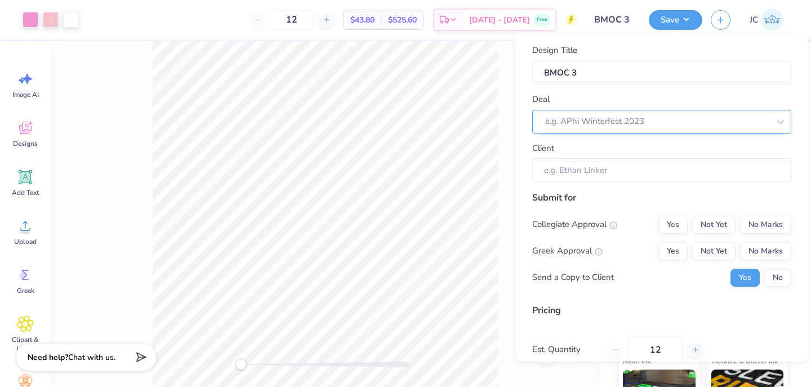
click at [712, 131] on div "e.g. APhi Winterfest 2023" at bounding box center [661, 121] width 259 height 24
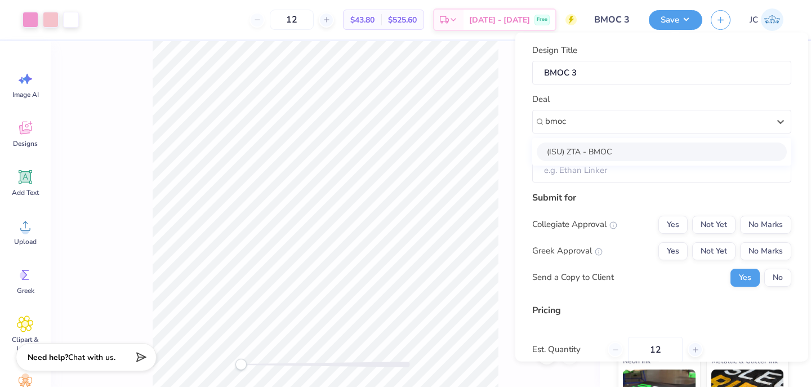
click at [689, 149] on div "(ISU) ZTA - BMOC" at bounding box center [662, 151] width 250 height 19
type input "bmoc"
type input "[PERSON_NAME]"
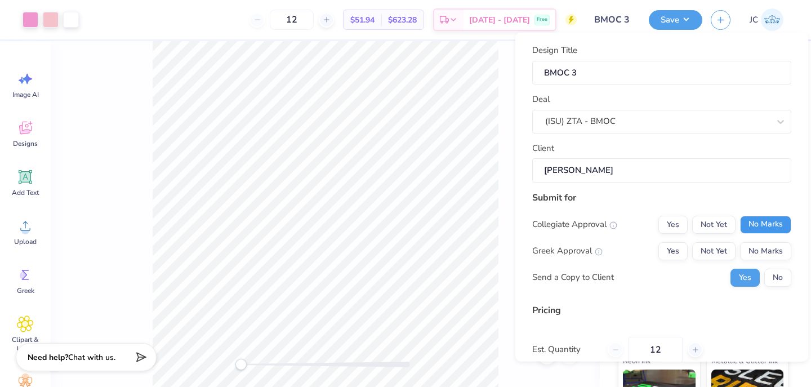
click at [774, 232] on button "No Marks" at bounding box center [765, 224] width 51 height 18
click at [681, 248] on button "Yes" at bounding box center [673, 251] width 29 height 18
click at [771, 278] on button "No" at bounding box center [778, 277] width 27 height 18
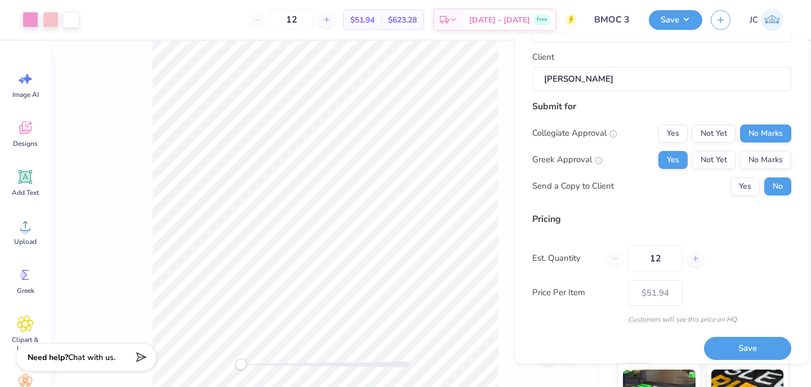
scroll to position [100, 0]
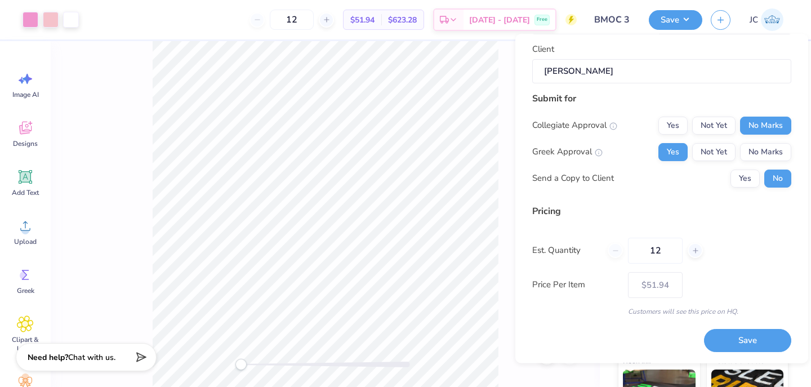
click at [737, 333] on button "Save" at bounding box center [747, 341] width 87 height 23
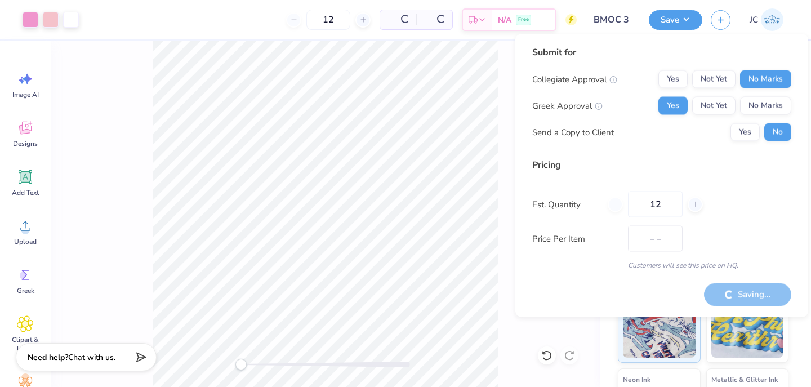
type input "$43.80"
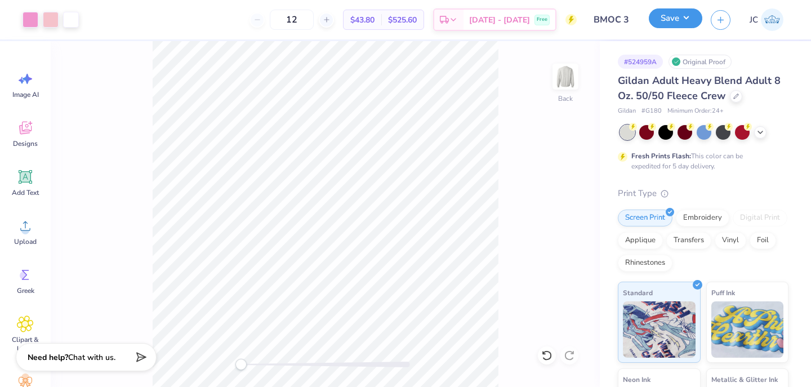
click at [677, 28] on button "Save" at bounding box center [676, 18] width 54 height 20
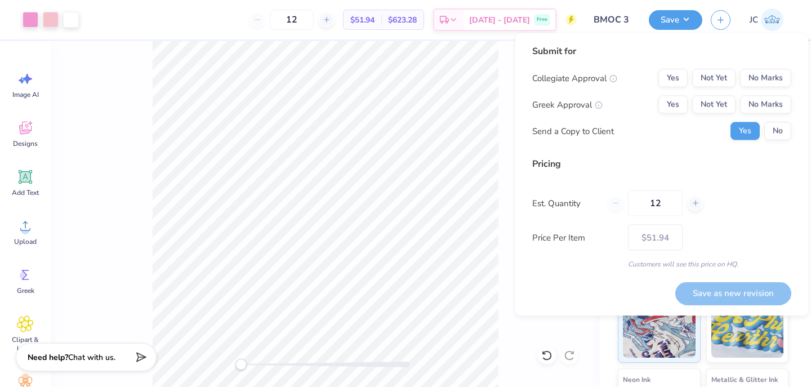
click at [747, 92] on div "Collegiate Approval Yes Not Yet No Marks Greek Approval Yes Not Yet No Marks Se…" at bounding box center [661, 104] width 259 height 71
click at [757, 91] on div "Collegiate Approval Yes Not Yet No Marks Greek Approval Yes Not Yet No Marks Se…" at bounding box center [661, 104] width 259 height 71
click at [756, 82] on button "No Marks" at bounding box center [765, 78] width 51 height 18
click at [697, 105] on button "Not Yet" at bounding box center [713, 105] width 43 height 18
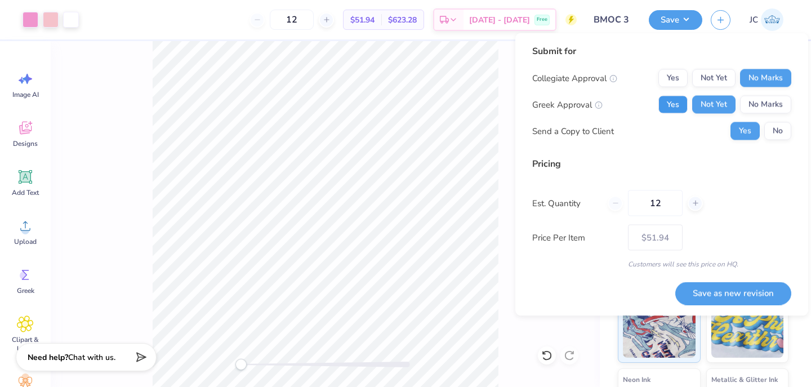
click at [678, 103] on button "Yes" at bounding box center [673, 105] width 29 height 18
click at [741, 292] on button "Save as new revision" at bounding box center [734, 293] width 116 height 23
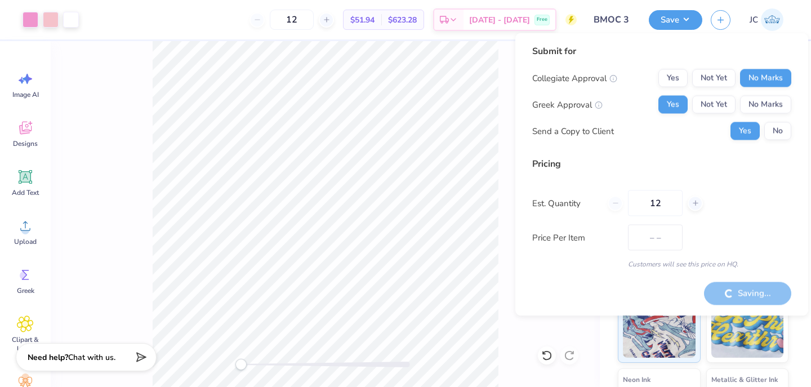
type input "$51.94"
click at [776, 135] on button "No" at bounding box center [778, 131] width 27 height 18
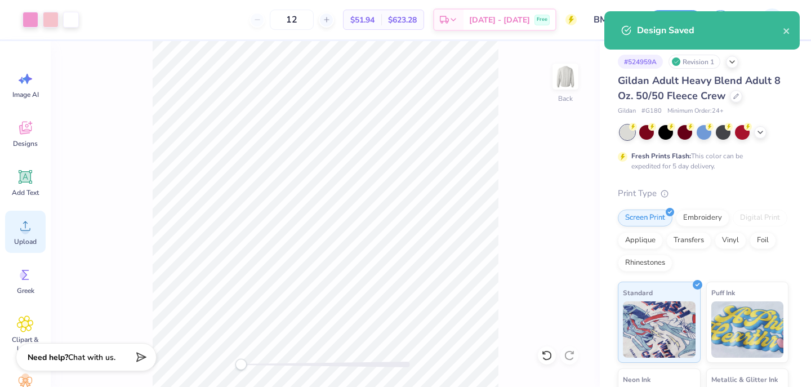
click at [21, 233] on icon at bounding box center [25, 225] width 17 height 17
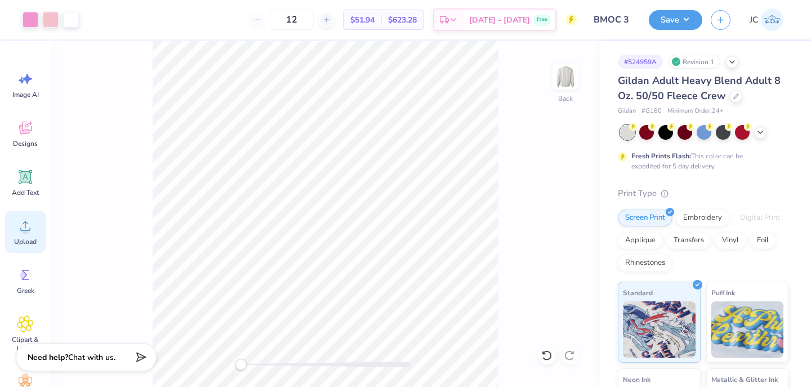
click at [24, 228] on circle at bounding box center [25, 230] width 8 height 8
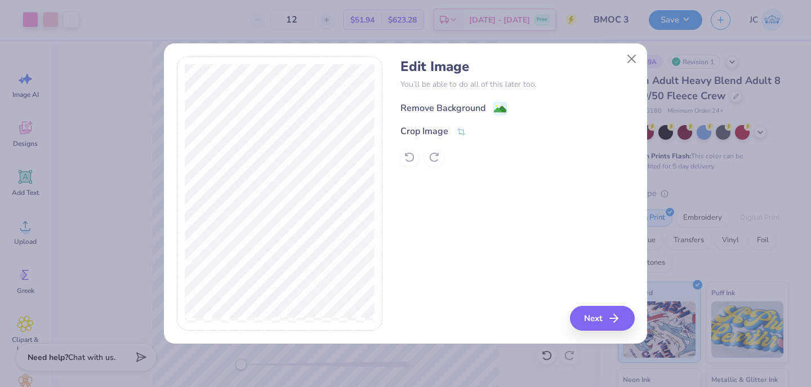
click at [477, 110] on div "Remove Background" at bounding box center [443, 108] width 85 height 14
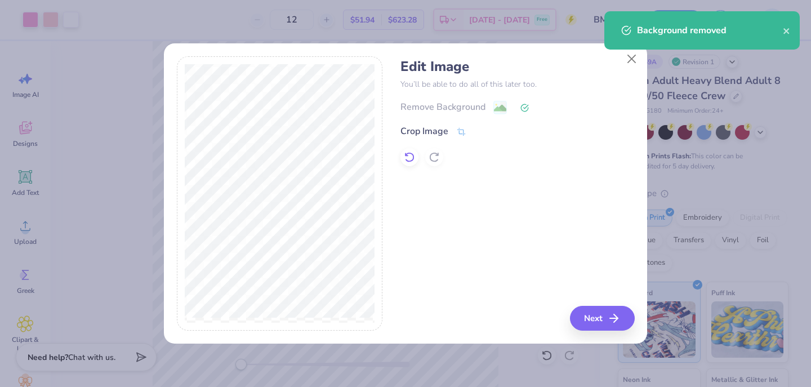
click at [412, 153] on icon at bounding box center [409, 157] width 11 height 11
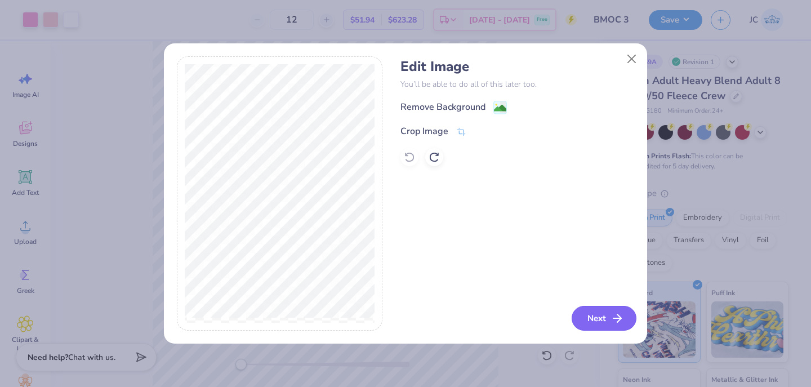
click at [591, 327] on button "Next" at bounding box center [604, 318] width 65 height 25
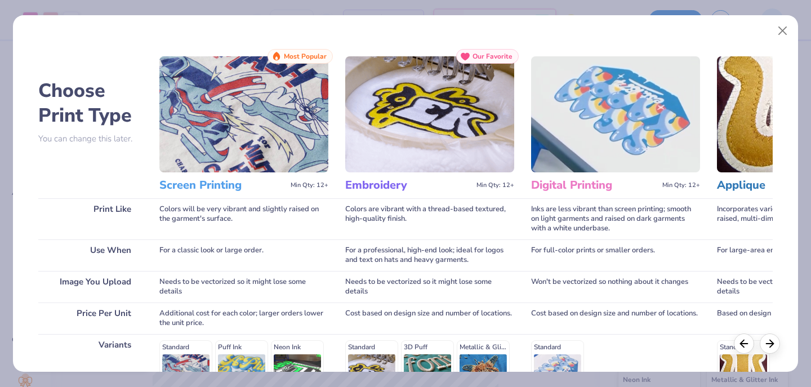
scroll to position [175, 0]
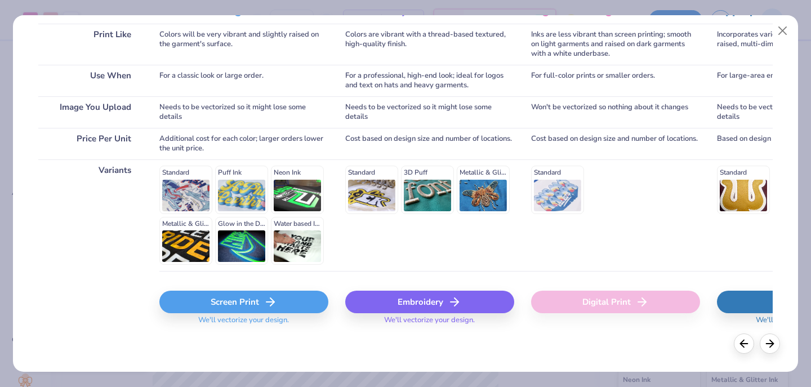
click at [277, 306] on div "Screen Print" at bounding box center [243, 302] width 169 height 23
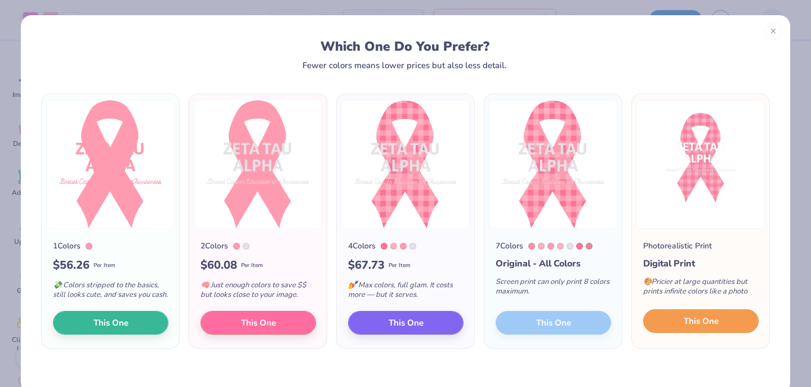
click at [701, 333] on button "This One" at bounding box center [700, 321] width 115 height 24
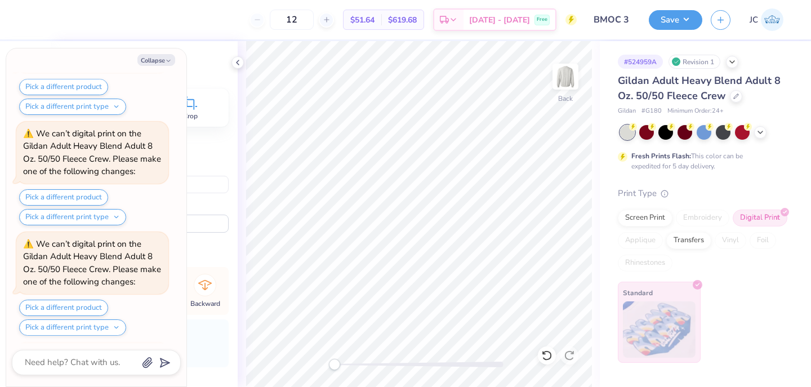
scroll to position [873, 0]
type textarea "x"
type input "6.90"
type input "10.35"
type input "12.90"
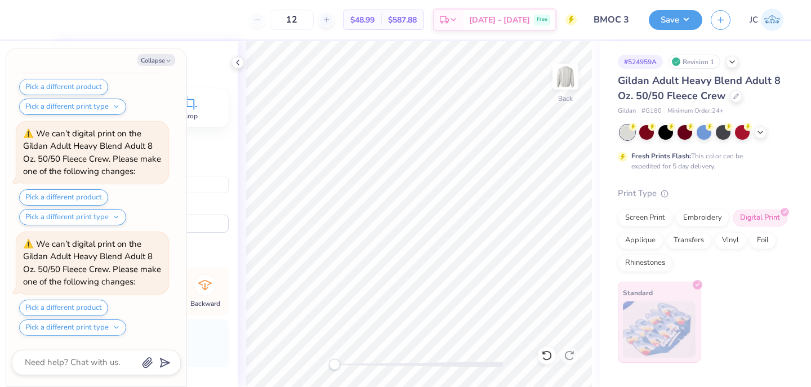
scroll to position [1205, 0]
click at [762, 132] on icon at bounding box center [760, 131] width 9 height 9
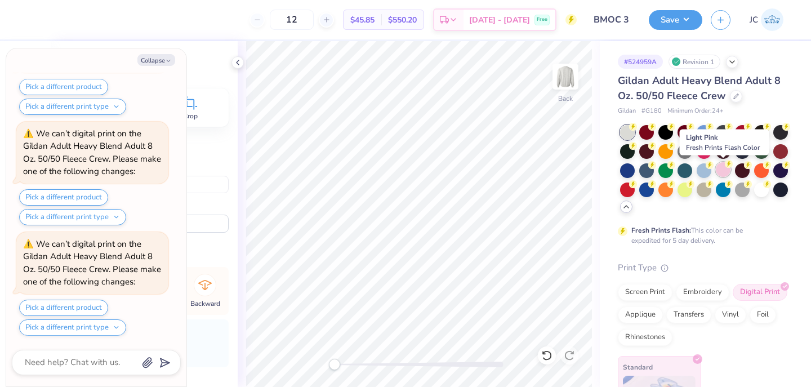
click at [726, 166] on circle at bounding box center [729, 164] width 8 height 8
type textarea "x"
type input "1.95"
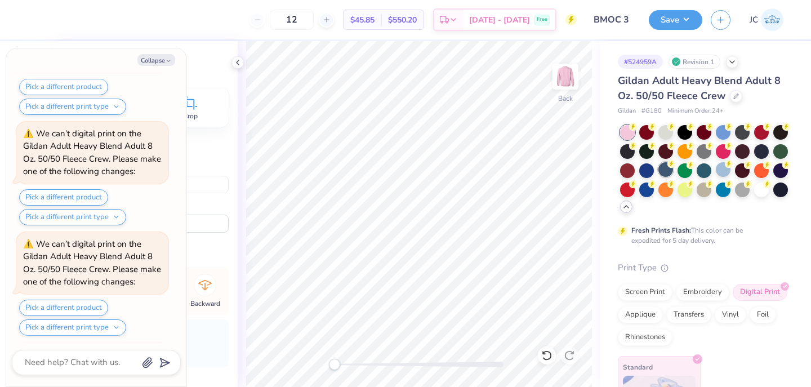
scroll to position [1646, 0]
click at [366, 364] on div "Back" at bounding box center [419, 214] width 362 height 346
drag, startPoint x: 334, startPoint y: 361, endPoint x: 356, endPoint y: 362, distance: 21.5
click at [356, 362] on div "Accessibility label" at bounding box center [356, 364] width 11 height 11
type textarea "x"
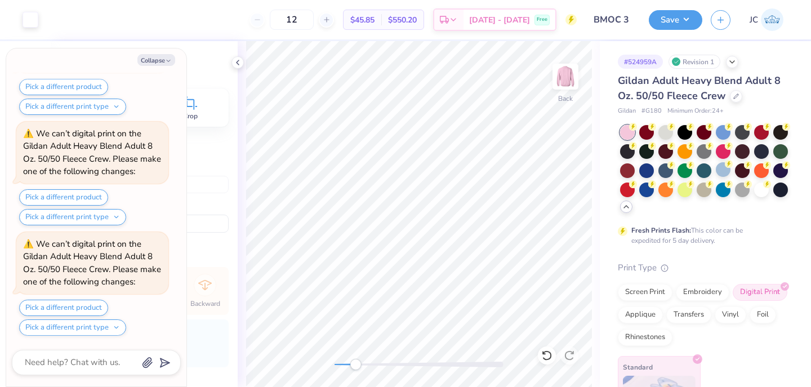
type input "2.64"
drag, startPoint x: 350, startPoint y: 361, endPoint x: 336, endPoint y: 361, distance: 14.1
click at [336, 361] on div at bounding box center [419, 364] width 169 height 11
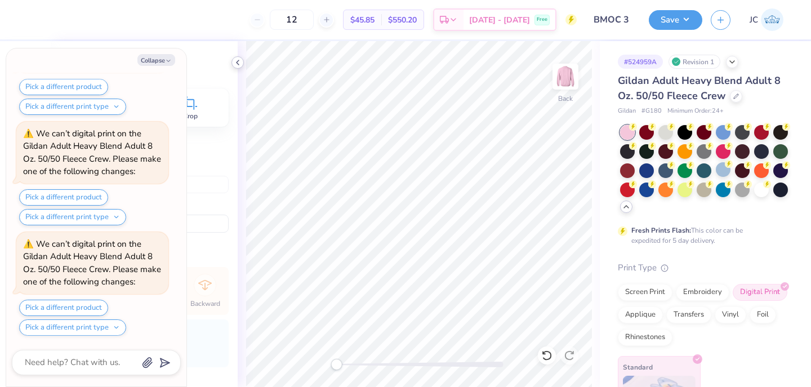
click at [240, 60] on icon at bounding box center [237, 62] width 9 height 9
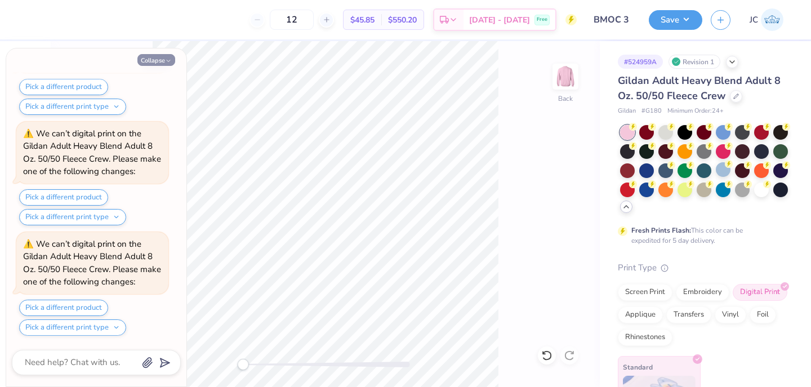
click at [167, 60] on polyline "button" at bounding box center [168, 61] width 3 height 2
type textarea "x"
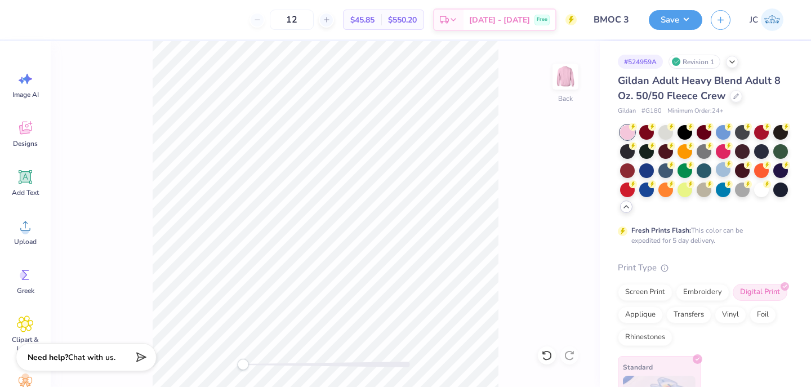
type input "3.00"
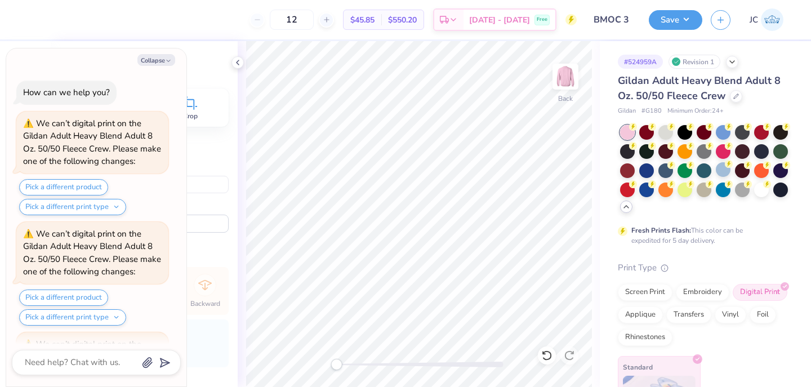
scroll to position [2309, 0]
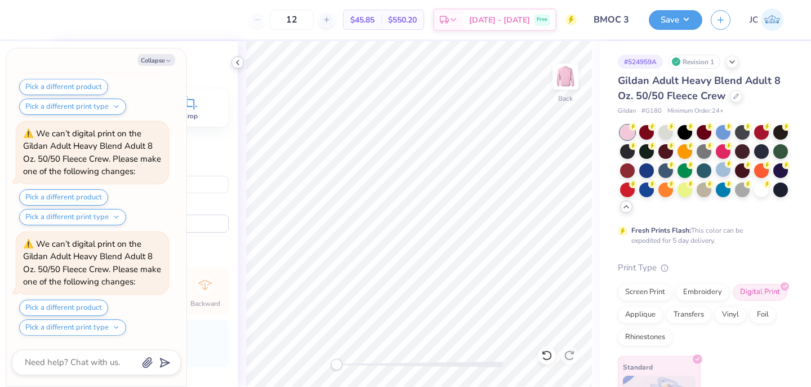
click at [237, 58] on icon at bounding box center [237, 62] width 9 height 9
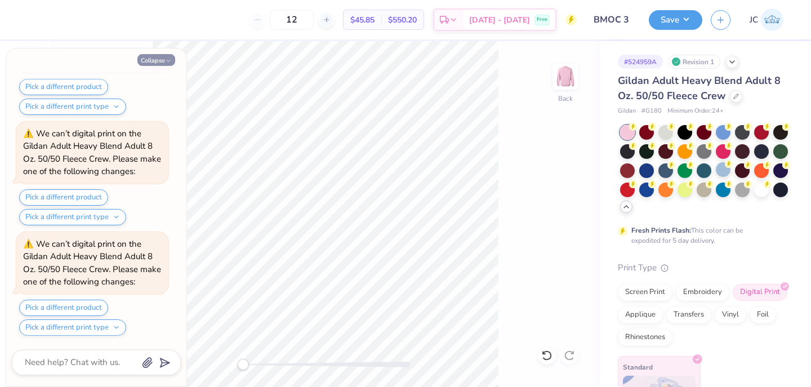
click at [162, 59] on button "Collapse" at bounding box center [156, 60] width 38 height 12
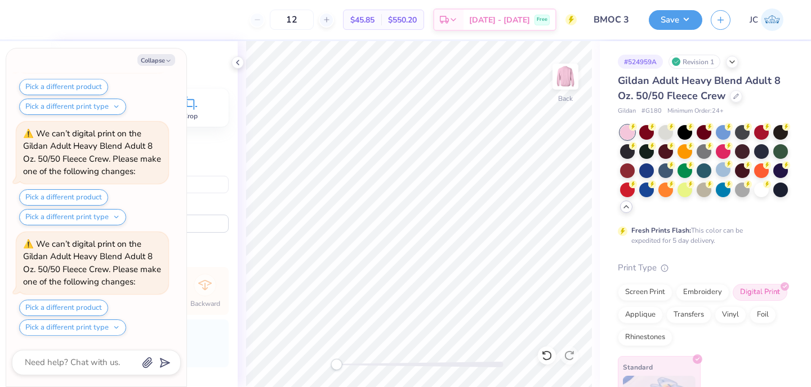
scroll to position [2530, 0]
click at [688, 29] on div "Save" at bounding box center [676, 20] width 54 height 20
click at [684, 21] on button "Save" at bounding box center [676, 18] width 54 height 20
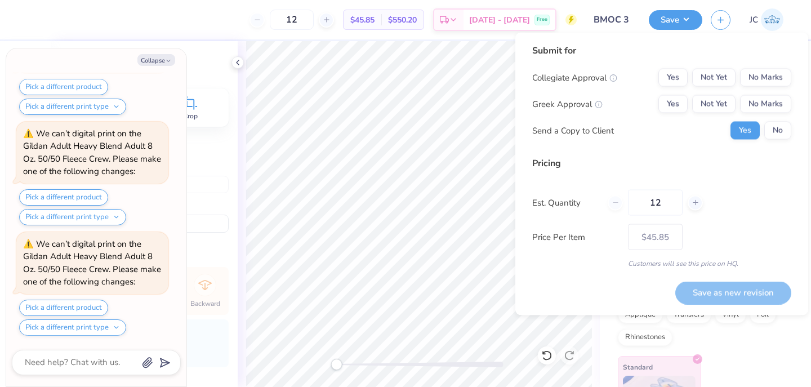
click at [770, 88] on div "Collegiate Approval Yes Not Yet No Marks Greek Approval Yes Not Yet No Marks Se…" at bounding box center [661, 104] width 259 height 71
click at [768, 84] on button "No Marks" at bounding box center [765, 78] width 51 height 18
click at [768, 105] on button "No Marks" at bounding box center [765, 104] width 51 height 18
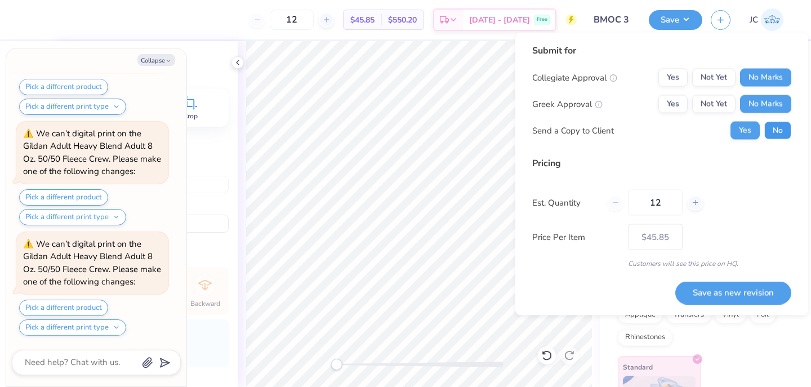
click at [776, 130] on button "No" at bounding box center [778, 131] width 27 height 18
click at [729, 294] on button "Save as new revision" at bounding box center [734, 292] width 116 height 23
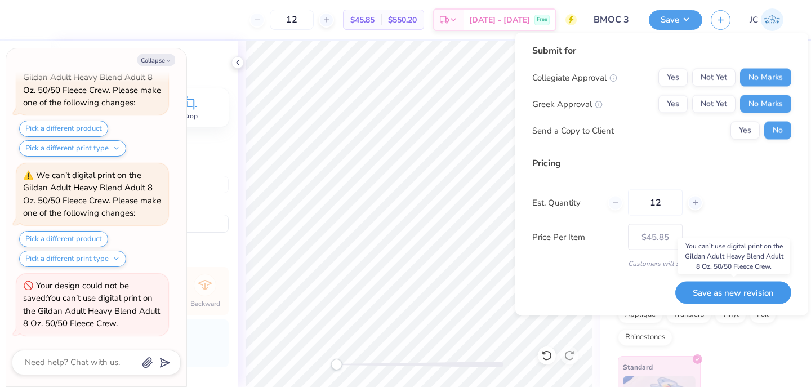
click at [725, 301] on button "Save as new revision" at bounding box center [734, 292] width 116 height 23
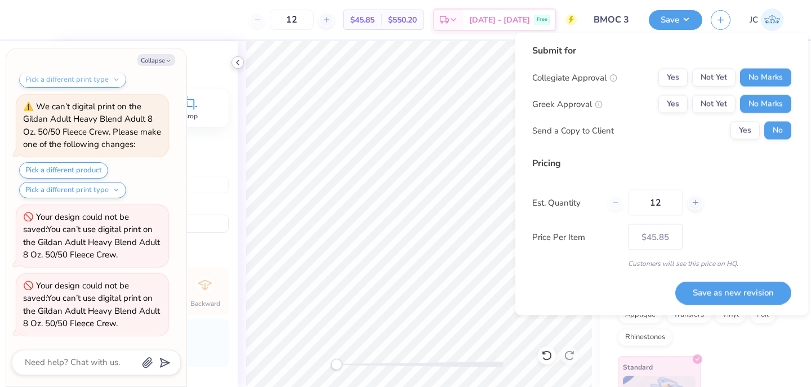
click at [238, 63] on icon at bounding box center [237, 62] width 9 height 9
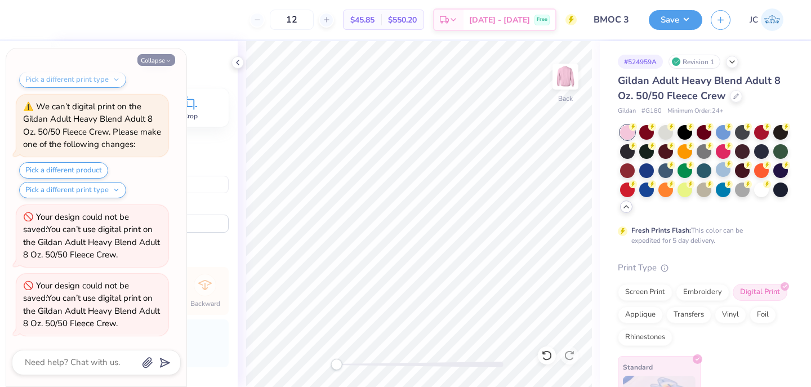
click at [166, 59] on icon "button" at bounding box center [168, 60] width 7 height 7
type textarea "x"
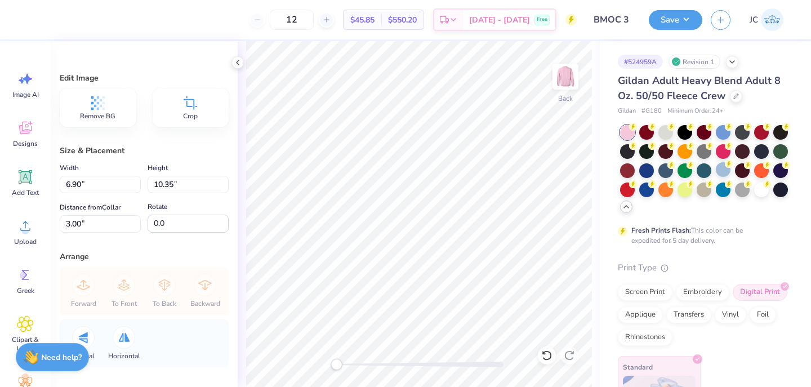
scroll to position [50, 0]
